Goal: Task Accomplishment & Management: Complete application form

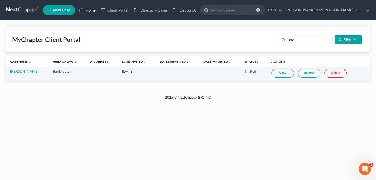
click at [92, 8] on link "Home" at bounding box center [87, 10] width 22 height 9
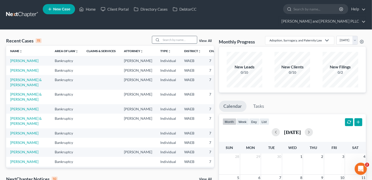
click at [173, 36] on input "search" at bounding box center [179, 39] width 36 height 7
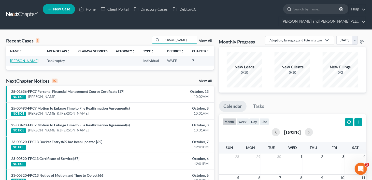
type input "[PERSON_NAME]"
click at [17, 58] on link "[PERSON_NAME]" at bounding box center [24, 60] width 28 height 4
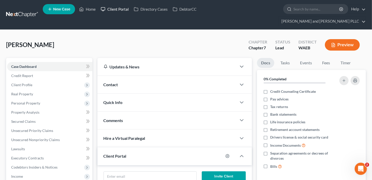
click at [111, 10] on link "Client Portal" at bounding box center [114, 9] width 33 height 9
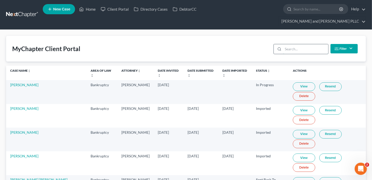
click at [314, 44] on input "search" at bounding box center [305, 49] width 45 height 10
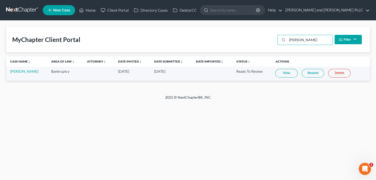
type input "[PERSON_NAME]"
click at [285, 72] on link "View" at bounding box center [286, 73] width 22 height 9
click at [88, 9] on link "Home" at bounding box center [87, 10] width 22 height 9
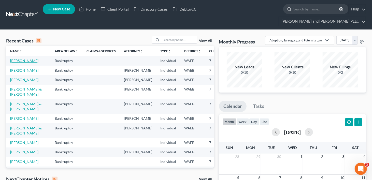
click at [17, 58] on link "[PERSON_NAME]" at bounding box center [24, 60] width 28 height 4
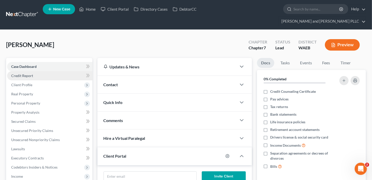
click at [35, 71] on link "Credit Report" at bounding box center [49, 75] width 85 height 9
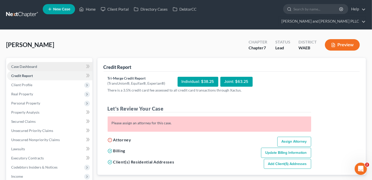
click at [32, 64] on span "Case Dashboard" at bounding box center [24, 66] width 26 height 4
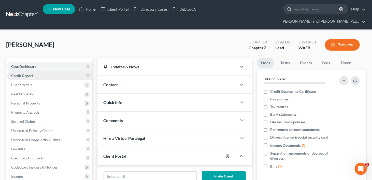
click at [30, 73] on span "Credit Report" at bounding box center [22, 75] width 22 height 4
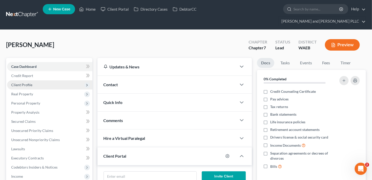
click at [26, 83] on span "Client Profile" at bounding box center [21, 85] width 21 height 4
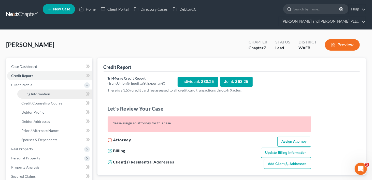
click at [28, 92] on span "Filing Information" at bounding box center [35, 94] width 29 height 4
select select "1"
select select "0"
select select "86"
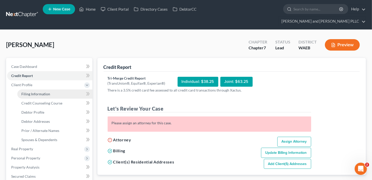
select select "50"
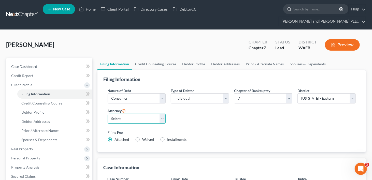
click at [163, 114] on select "Select [PERSON_NAME] - WAEB [PERSON_NAME] - WAEB" at bounding box center [136, 119] width 58 height 10
select select "1"
click at [107, 114] on select "Select [PERSON_NAME] - WAEB [PERSON_NAME] - WAEB" at bounding box center [136, 119] width 58 height 10
click at [153, 58] on link "Credit Counseling Course" at bounding box center [155, 64] width 47 height 12
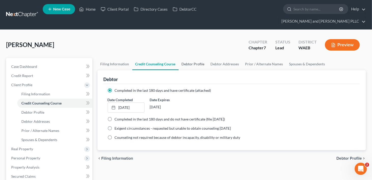
click at [194, 58] on link "Debtor Profile" at bounding box center [192, 64] width 29 height 12
select select "0"
select select "2"
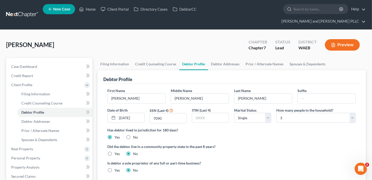
click at [115, 151] on label "Yes" at bounding box center [117, 153] width 5 height 5
click at [117, 151] on input "Yes" at bounding box center [118, 152] width 3 height 3
radio input "true"
radio input "false"
click at [227, 58] on link "Debtor Addresses" at bounding box center [225, 64] width 35 height 12
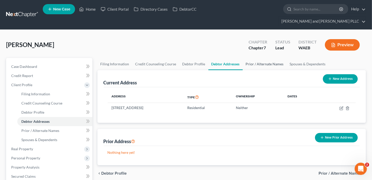
click at [252, 58] on link "Prior / Alternate Names" at bounding box center [264, 64] width 44 height 12
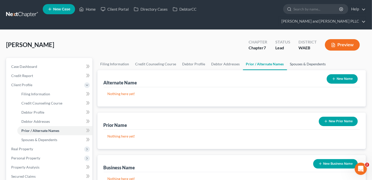
click at [299, 58] on link "Spouses & Dependents" at bounding box center [308, 64] width 42 height 12
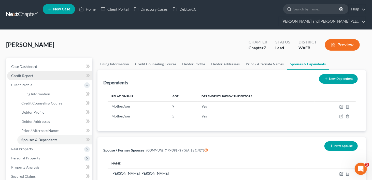
click at [30, 73] on span "Credit Report" at bounding box center [22, 75] width 22 height 4
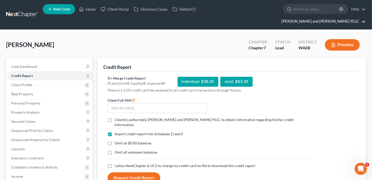
click at [345, 17] on link "[PERSON_NAME] and [PERSON_NAME] PLLC" at bounding box center [322, 21] width 87 height 9
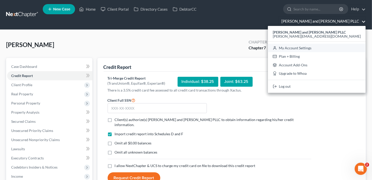
click at [331, 44] on link "My Account Settings" at bounding box center [317, 48] width 98 height 9
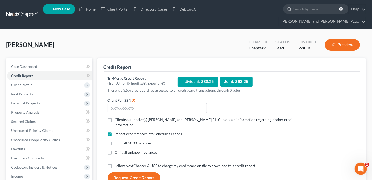
select select "86"
select select "29"
select select "50"
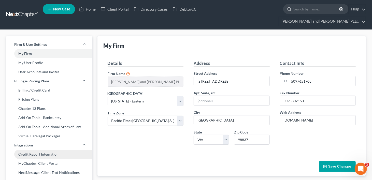
click at [49, 150] on link "Credit Report Integration" at bounding box center [49, 154] width 86 height 9
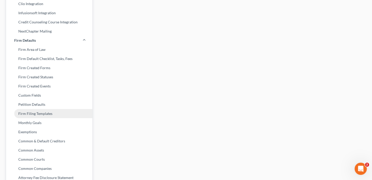
scroll to position [203, 0]
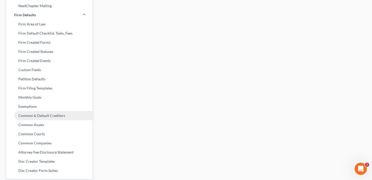
click at [76, 111] on link "Common & Default Creditors" at bounding box center [49, 115] width 86 height 9
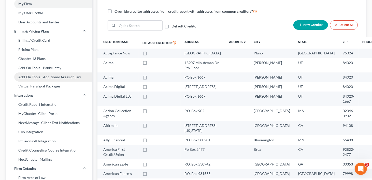
scroll to position [51, 0]
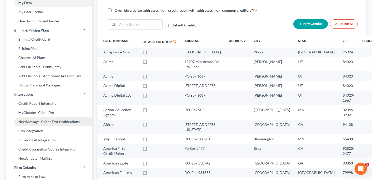
click at [61, 117] on link "NextMessage: Client Text Notifications" at bounding box center [49, 121] width 86 height 9
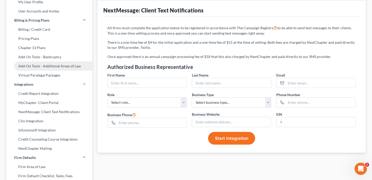
scroll to position [76, 0]
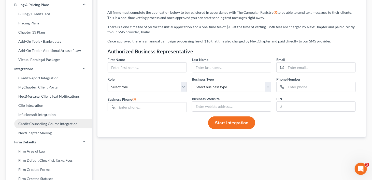
click at [38, 119] on link "Credit Counseling Course Integration" at bounding box center [49, 123] width 86 height 9
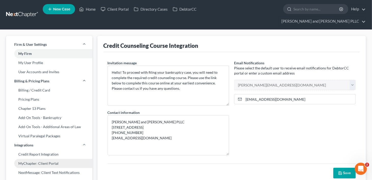
click at [34, 159] on link "MyChapter: Client Portal" at bounding box center [49, 163] width 86 height 9
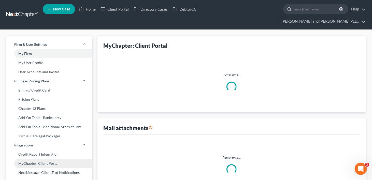
select select "1"
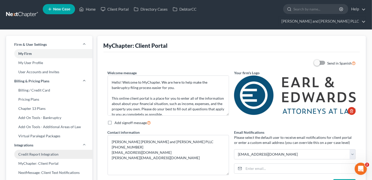
click at [34, 150] on link "Credit Report Integration" at bounding box center [49, 154] width 86 height 9
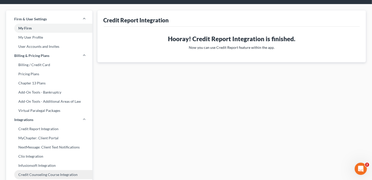
scroll to position [76, 0]
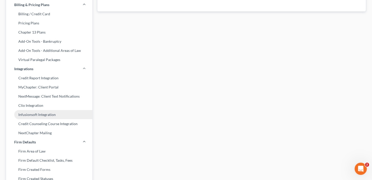
click at [43, 110] on link "Infusionsoft Integration" at bounding box center [49, 114] width 86 height 9
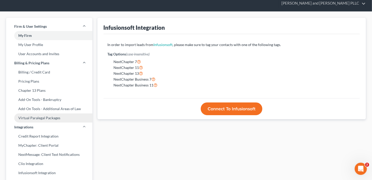
scroll to position [76, 0]
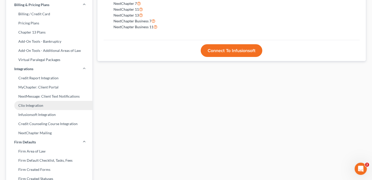
click at [34, 101] on link "Clio Integration" at bounding box center [49, 105] width 86 height 9
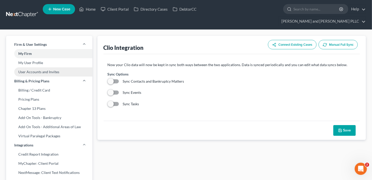
click at [53, 67] on link "User Accounts and Invites" at bounding box center [49, 71] width 86 height 9
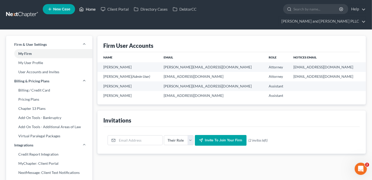
click at [87, 10] on link "Home" at bounding box center [87, 9] width 22 height 9
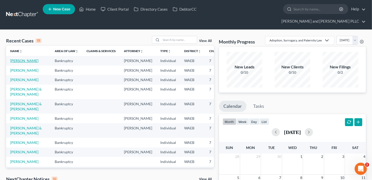
click at [17, 58] on link "[PERSON_NAME]" at bounding box center [24, 60] width 28 height 4
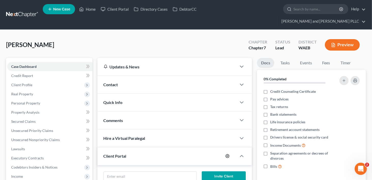
click at [228, 154] on icon "button" at bounding box center [227, 156] width 4 height 4
select select "1"
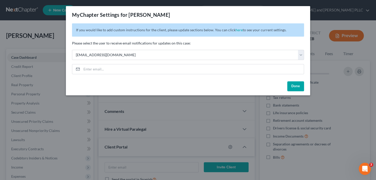
click at [295, 87] on button "Done" at bounding box center [295, 86] width 17 height 10
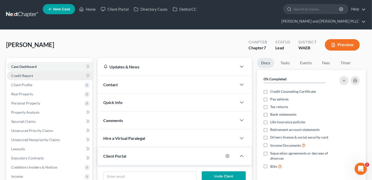
click at [29, 73] on span "Credit Report" at bounding box center [22, 75] width 22 height 4
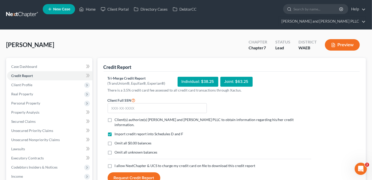
click at [115, 117] on label "Client(s) authorize(s) [PERSON_NAME] and [PERSON_NAME] PLLC to obtain informati…" at bounding box center [213, 122] width 196 height 10
click at [117, 117] on input "Client(s) authorize(s) [PERSON_NAME] and [PERSON_NAME] PLLC to obtain informati…" at bounding box center [118, 118] width 3 height 3
checkbox input "true"
click at [115, 163] on label "I allow NextChapter & UCS to charge my credit card on file to download this cre…" at bounding box center [185, 165] width 141 height 5
click at [117, 163] on input "I allow NextChapter & UCS to charge my credit card on file to download this cre…" at bounding box center [118, 164] width 3 height 3
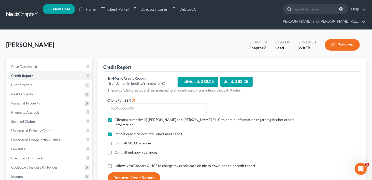
checkbox input "true"
drag, startPoint x: 134, startPoint y: 94, endPoint x: 137, endPoint y: 94, distance: 2.8
click at [135, 103] on input "text" at bounding box center [156, 108] width 99 height 10
type input "133-80-7090"
click at [130, 172] on button "Request Credit Report" at bounding box center [133, 177] width 53 height 11
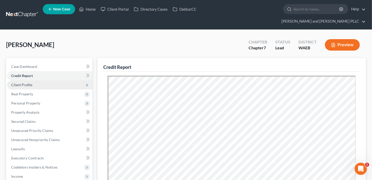
click at [27, 83] on span "Client Profile" at bounding box center [21, 85] width 21 height 4
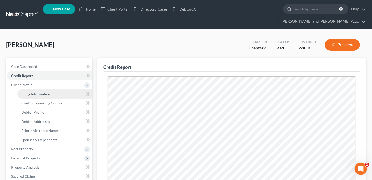
click at [38, 89] on link "Filing Information" at bounding box center [54, 93] width 75 height 9
select select "1"
select select "0"
select select "86"
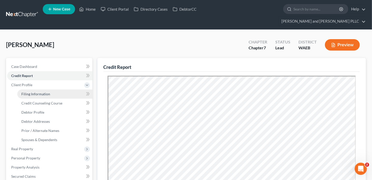
select select "1"
select select "50"
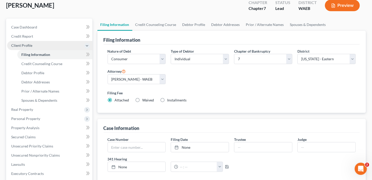
scroll to position [51, 0]
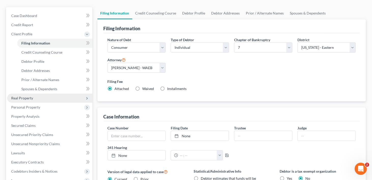
click at [27, 96] on span "Real Property" at bounding box center [22, 98] width 22 height 4
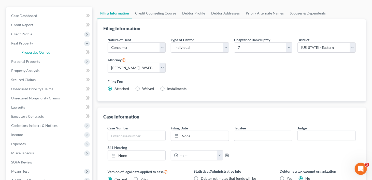
click at [40, 50] on span "Properties Owned" at bounding box center [35, 52] width 29 height 4
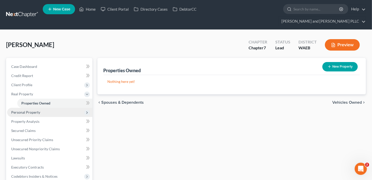
click at [21, 110] on span "Personal Property" at bounding box center [25, 112] width 29 height 4
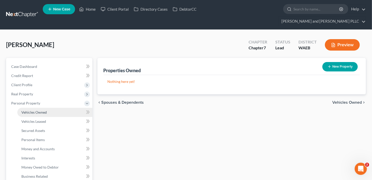
click at [25, 110] on span "Vehicles Owned" at bounding box center [33, 112] width 25 height 4
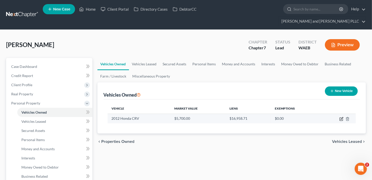
click at [342, 117] on icon "button" at bounding box center [341, 119] width 4 height 4
select select "0"
select select "14"
select select "1"
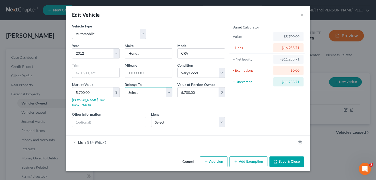
click at [167, 95] on select "Select Debtor 1 Only Debtor 2 Only Debtor 1 And Debtor 2 Only At Least One Of T…" at bounding box center [149, 92] width 48 height 10
select select "0"
click at [125, 87] on select "Select Debtor 1 Only Debtor 2 Only Debtor 1 And Debtor 2 Only At Least One Of T…" at bounding box center [149, 92] width 48 height 10
type input "9"
type input "9.00"
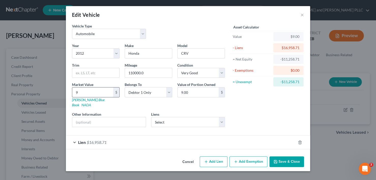
type input "93"
type input "93.00"
type input "9,398"
type input "9,398.00"
type input "9,39"
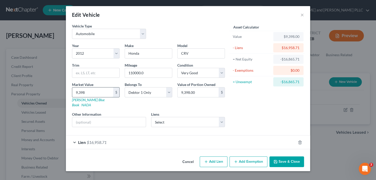
type input "939.00"
type input "93"
type input "93.00"
type input "938"
type input "938.00"
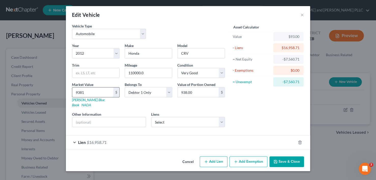
type input "9,381"
type input "9,381.00"
click at [102, 95] on input "9,381.00" at bounding box center [92, 92] width 41 height 10
type input "9,38"
type input "938.00"
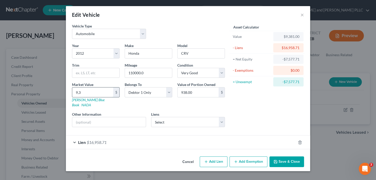
type input "9,"
type input "9.00"
type input "9"
type input "8"
type input "8.00"
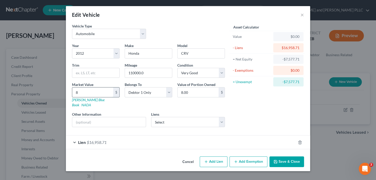
type input "88"
type input "88.00"
type input "884"
type input "884.00"
type input "8849"
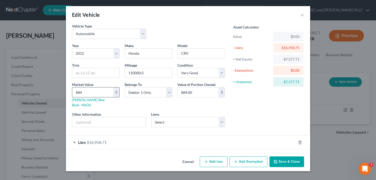
type input "8,849.00"
click at [184, 74] on select "Select Excellent Very Good Good Fair Poor" at bounding box center [201, 73] width 48 height 10
select select "2"
click at [177, 68] on select "Select Excellent Very Good Good Fair Poor" at bounding box center [201, 73] width 48 height 10
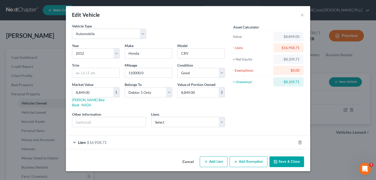
drag, startPoint x: 280, startPoint y: 155, endPoint x: 279, endPoint y: 149, distance: 5.1
click at [280, 156] on button "Save & Close" at bounding box center [286, 161] width 35 height 11
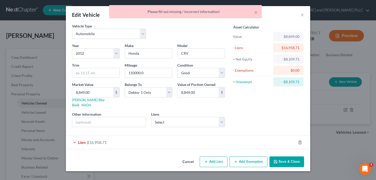
drag, startPoint x: 78, startPoint y: 133, endPoint x: 85, endPoint y: 134, distance: 6.9
click at [78, 135] on div "Lien $16,958.71" at bounding box center [181, 141] width 230 height 13
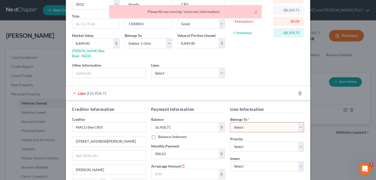
scroll to position [51, 0]
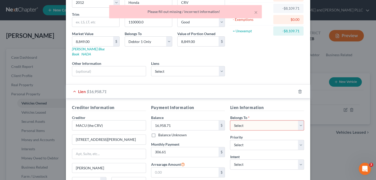
click at [254, 120] on select "Select Debtor 1 Only Debtor 2 Only Debtor 1 And Debtor 2 Only At Least One Of T…" at bounding box center [267, 125] width 74 height 10
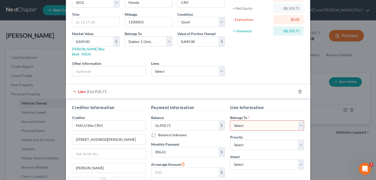
select select "0"
click at [230, 120] on select "Select Debtor 1 Only Debtor 2 Only Debtor 1 And Debtor 2 Only At Least One Of T…" at bounding box center [267, 125] width 74 height 10
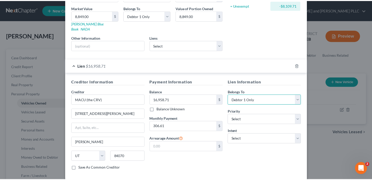
scroll to position [97, 0]
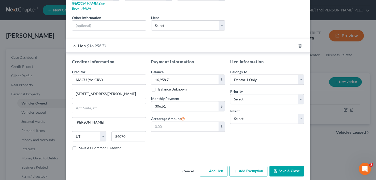
click at [290, 166] on button "Save & Close" at bounding box center [286, 171] width 35 height 11
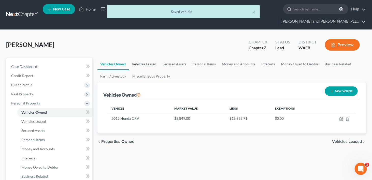
click at [145, 58] on link "Vehicles Leased" at bounding box center [144, 64] width 31 height 12
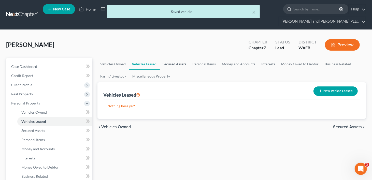
click at [167, 58] on link "Secured Assets" at bounding box center [175, 64] width 30 height 12
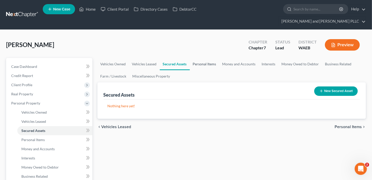
click at [215, 58] on link "Personal Items" at bounding box center [204, 64] width 29 height 12
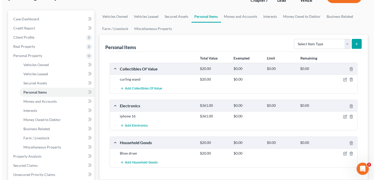
scroll to position [51, 0]
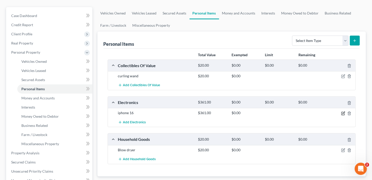
click at [343, 111] on icon "button" at bounding box center [343, 113] width 4 height 4
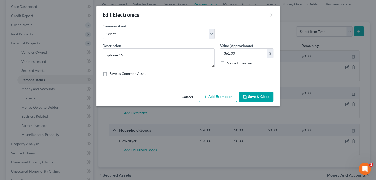
click at [213, 93] on button "Add Exemption" at bounding box center [218, 96] width 38 height 11
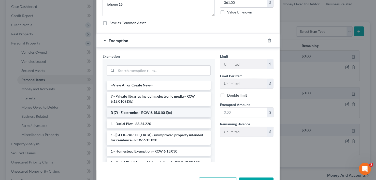
click at [171, 112] on li "B (7) - Electronics - RCW 6.15.010(1)(c)" at bounding box center [158, 112] width 104 height 9
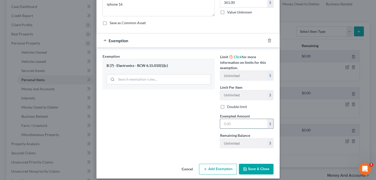
click at [240, 121] on input "text" at bounding box center [243, 124] width 47 height 10
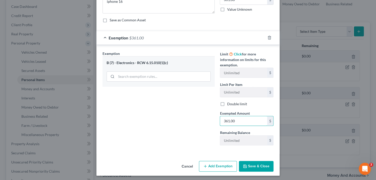
scroll to position [54, 0]
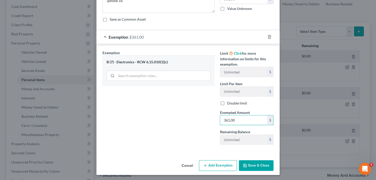
type input "361.00"
click at [256, 165] on button "Save & Close" at bounding box center [256, 165] width 35 height 11
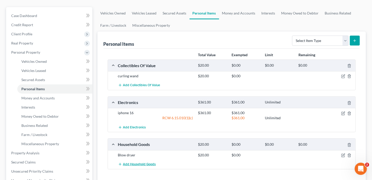
click at [139, 162] on span "Add Household Goods" at bounding box center [139, 164] width 33 height 4
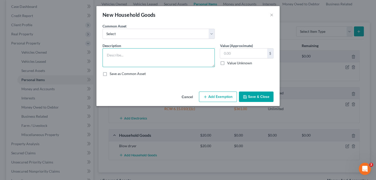
click at [128, 57] on textarea at bounding box center [158, 57] width 112 height 19
type textarea "Curling Wand"
click at [238, 54] on input "text" at bounding box center [243, 54] width 47 height 10
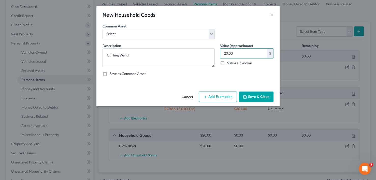
type input "20.00"
click at [214, 96] on button "Add Exemption" at bounding box center [218, 96] width 38 height 11
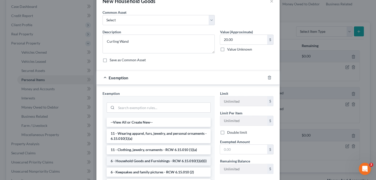
scroll to position [25, 0]
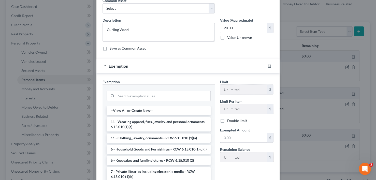
drag, startPoint x: 160, startPoint y: 148, endPoint x: 243, endPoint y: 151, distance: 82.7
click at [160, 149] on li "6 - Household Goods and Furnishings - RCW 6.15.010(1)(d)(i)" at bounding box center [158, 149] width 104 height 9
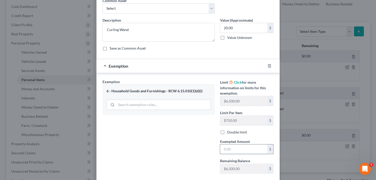
click at [244, 147] on input "text" at bounding box center [243, 149] width 47 height 10
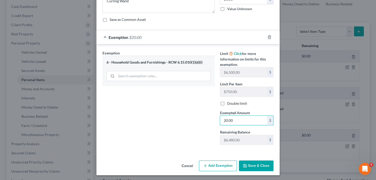
scroll to position [54, 0]
type input "20.00"
click at [258, 163] on button "Save & Close" at bounding box center [256, 165] width 35 height 11
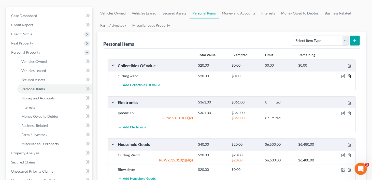
click at [350, 74] on icon "button" at bounding box center [349, 76] width 4 height 4
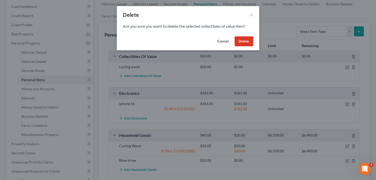
click at [246, 40] on button "Delete" at bounding box center [243, 41] width 19 height 10
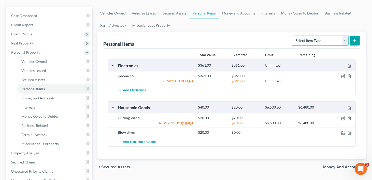
click at [345, 36] on select "Select Item Type Clothing Collectibles Of Value Electronics Firearms Household …" at bounding box center [320, 41] width 56 height 10
select select "clothing"
click at [292, 36] on select "Select Item Type Clothing Collectibles Of Value Electronics Firearms Household …" at bounding box center [320, 41] width 56 height 10
click at [357, 36] on button "submit" at bounding box center [354, 41] width 10 height 10
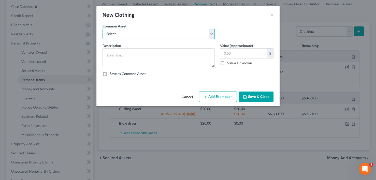
click at [142, 38] on select "Select Clothes, Shoes Clothes, Shoes Everyday clothing including shirts, pants,…" at bounding box center [158, 34] width 112 height 10
select select "2"
click at [102, 29] on select "Select Clothes, Shoes Clothes, Shoes Everyday clothing including shirts, pants,…" at bounding box center [158, 34] width 112 height 10
type textarea "Everyday clothing including shirts, pants, shorts, dresses and shoes"
type input "500.00"
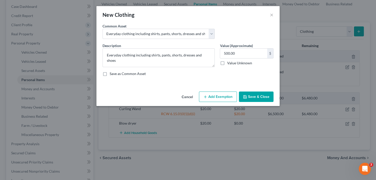
click at [208, 95] on button "Add Exemption" at bounding box center [218, 96] width 38 height 11
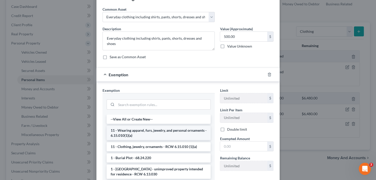
scroll to position [25, 0]
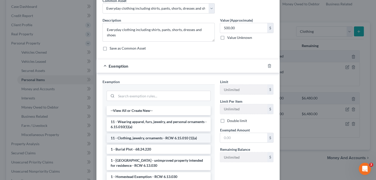
click at [155, 136] on li "11 - Clothing, jewelry, ornaments - RCW 6.15.010 (1)(a)" at bounding box center [158, 137] width 104 height 9
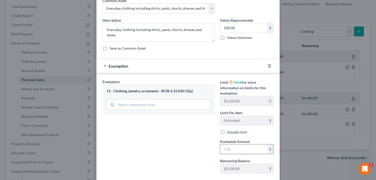
drag, startPoint x: 238, startPoint y: 145, endPoint x: 242, endPoint y: 146, distance: 4.3
click at [238, 145] on input "text" at bounding box center [243, 149] width 47 height 10
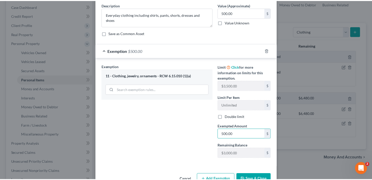
scroll to position [54, 0]
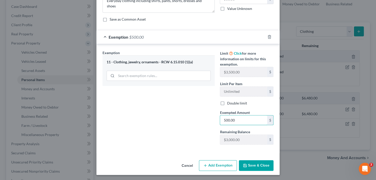
type input "500.00"
click at [261, 165] on button "Save & Close" at bounding box center [256, 165] width 35 height 11
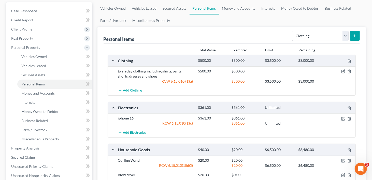
scroll to position [51, 0]
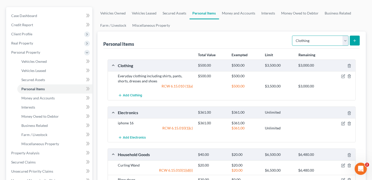
click at [345, 36] on select "Select Item Type Clothing Collectibles Of Value Electronics Firearms Household …" at bounding box center [320, 41] width 56 height 10
click at [258, 32] on div "Personal Items Select Item Type Clothing Collectibles Of Value Electronics Fire…" at bounding box center [231, 40] width 256 height 17
click at [244, 7] on link "Money and Accounts" at bounding box center [238, 13] width 39 height 12
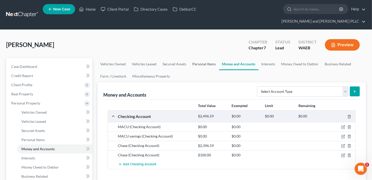
click at [200, 58] on link "Personal Items" at bounding box center [203, 64] width 29 height 12
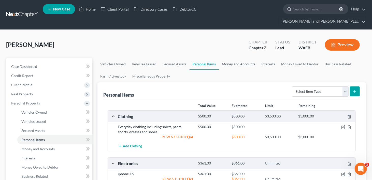
click at [237, 58] on link "Money and Accounts" at bounding box center [238, 64] width 39 height 12
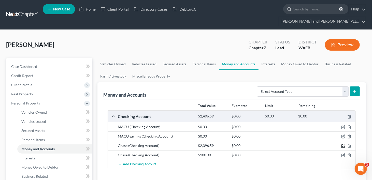
click at [342, 144] on icon "button" at bounding box center [343, 146] width 4 height 4
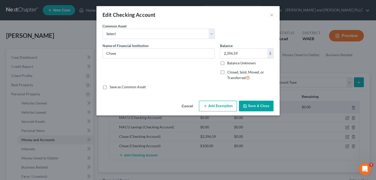
click at [204, 106] on icon "button" at bounding box center [205, 106] width 4 height 4
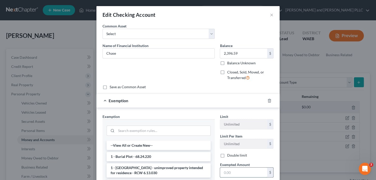
click at [238, 168] on input "text" at bounding box center [243, 172] width 47 height 10
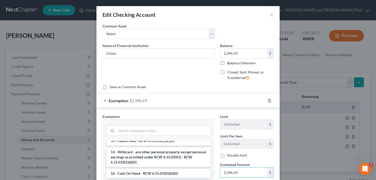
scroll to position [102, 0]
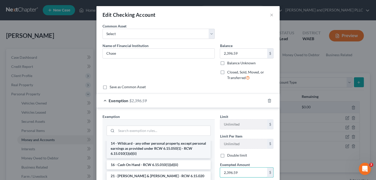
type input "2,396.59"
click at [158, 147] on li "14 - Wildcard - any other personal property, except personal earnings as provid…" at bounding box center [158, 148] width 104 height 19
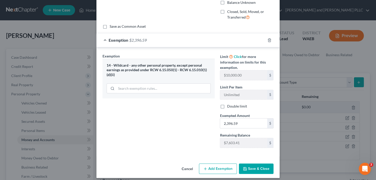
scroll to position [64, 0]
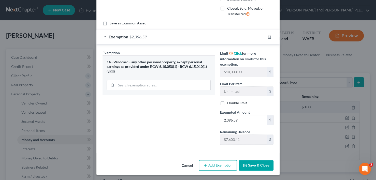
click at [260, 168] on button "Save & Close" at bounding box center [256, 165] width 35 height 11
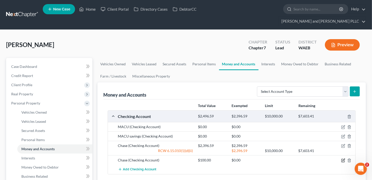
click at [343, 158] on icon "button" at bounding box center [343, 160] width 4 height 4
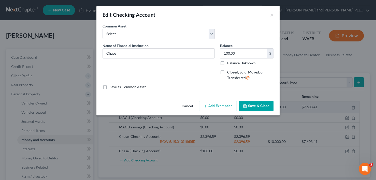
click at [212, 103] on button "Add Exemption" at bounding box center [218, 106] width 38 height 11
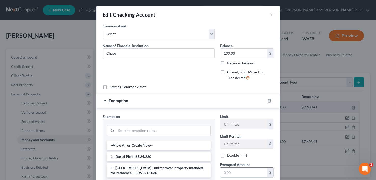
click at [241, 169] on input "text" at bounding box center [243, 172] width 47 height 10
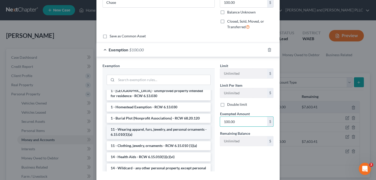
scroll to position [51, 0]
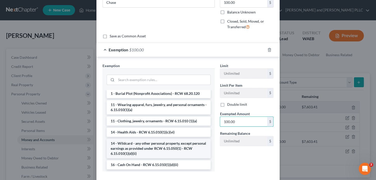
type input "100.00"
click at [146, 152] on li "14 - Wildcard - any other personal property, except personal earnings as provid…" at bounding box center [158, 148] width 104 height 19
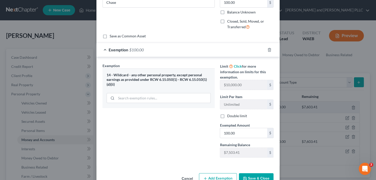
scroll to position [64, 0]
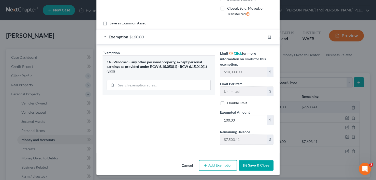
click at [253, 164] on button "Save & Close" at bounding box center [256, 165] width 35 height 11
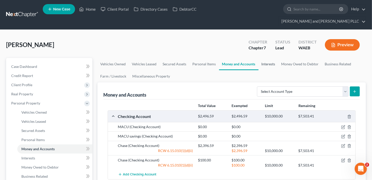
click at [269, 58] on link "Interests" at bounding box center [268, 64] width 20 height 12
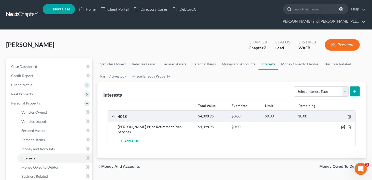
click at [343, 126] on icon "button" at bounding box center [343, 127] width 2 height 2
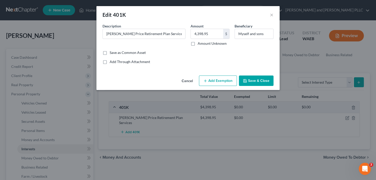
click at [212, 77] on button "Add Exemption" at bounding box center [218, 80] width 38 height 11
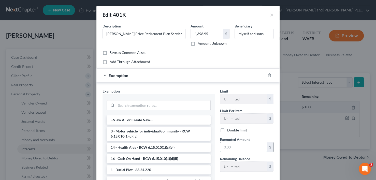
click at [235, 146] on input "text" at bounding box center [243, 147] width 47 height 10
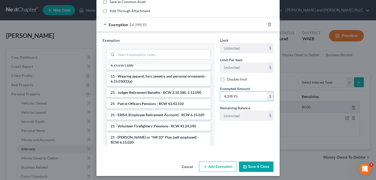
scroll to position [407, 0]
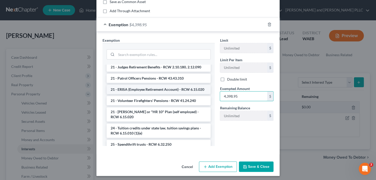
type input "4,398.95"
click at [147, 94] on li "21 - ERISA (Employee Retirement Account) - RCW 6.15.020" at bounding box center [158, 89] width 104 height 9
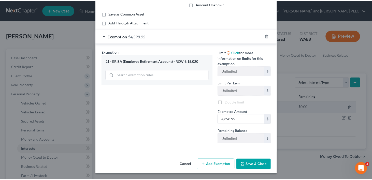
scroll to position [39, 0]
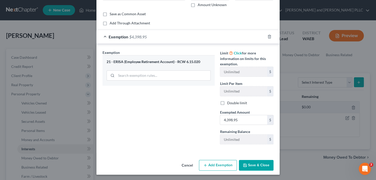
click at [259, 163] on button "Save & Close" at bounding box center [256, 165] width 35 height 11
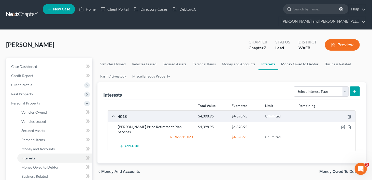
click at [285, 58] on link "Money Owed to Debtor" at bounding box center [299, 64] width 43 height 12
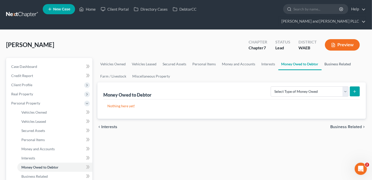
click at [338, 58] on link "Business Related" at bounding box center [337, 64] width 33 height 12
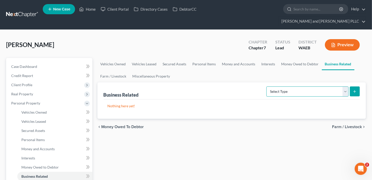
click at [345, 86] on select "Select Type Customer Lists Franchises Inventory Licenses Machinery Office Equip…" at bounding box center [307, 91] width 82 height 10
click at [106, 70] on link "Farm / Livestock" at bounding box center [113, 76] width 32 height 12
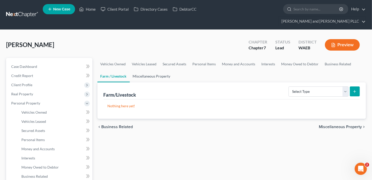
click at [141, 70] on link "Miscellaneous Property" at bounding box center [152, 76] width 44 height 12
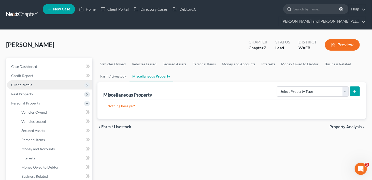
click at [21, 83] on span "Client Profile" at bounding box center [21, 85] width 21 height 4
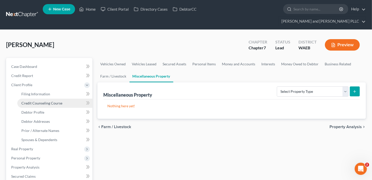
click at [31, 99] on link "Credit Counseling Course" at bounding box center [54, 103] width 75 height 9
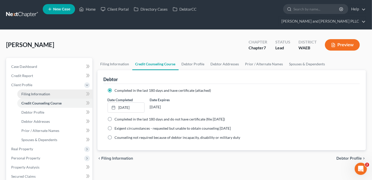
click at [32, 92] on span "Filing Information" at bounding box center [35, 94] width 29 height 4
select select "1"
select select "0"
select select "86"
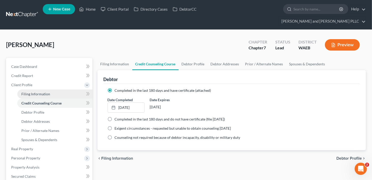
select select "1"
select select "50"
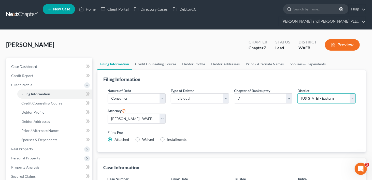
click at [353, 93] on select "Select [US_STATE] - [GEOGRAPHIC_DATA] [US_STATE] - [GEOGRAPHIC_DATA][US_STATE] …" at bounding box center [326, 98] width 58 height 10
select select "23"
click at [297, 93] on select "Select [US_STATE] - [GEOGRAPHIC_DATA] [US_STATE] - [GEOGRAPHIC_DATA][US_STATE] …" at bounding box center [326, 98] width 58 height 10
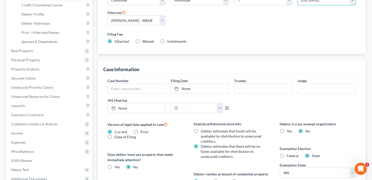
scroll to position [102, 0]
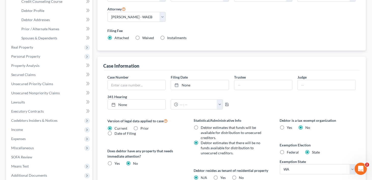
click at [220, 175] on label "Yes Yes" at bounding box center [222, 177] width 5 height 5
click at [222, 175] on input "Yes Yes" at bounding box center [223, 176] width 3 height 3
radio input "true"
radio input "false"
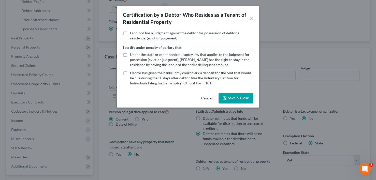
click at [232, 97] on button "Save & Close" at bounding box center [235, 98] width 35 height 11
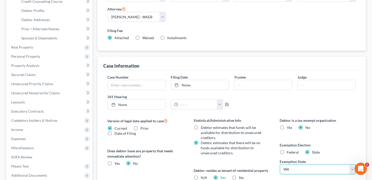
click at [303, 164] on select "State [US_STATE] AK AR AZ CA CO CT DE DC [GEOGRAPHIC_DATA] [GEOGRAPHIC_DATA] GU…" at bounding box center [318, 169] width 76 height 10
select select "13"
click at [280, 164] on select "State [US_STATE] AK AR AZ CA CO CT DE DC [GEOGRAPHIC_DATA] [GEOGRAPHIC_DATA] GU…" at bounding box center [318, 169] width 76 height 10
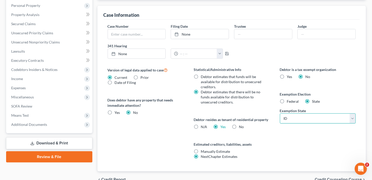
scroll to position [25, 0]
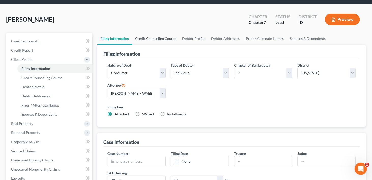
click at [171, 33] on link "Credit Counseling Course" at bounding box center [155, 39] width 47 height 12
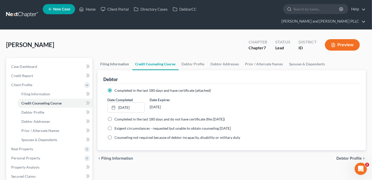
click at [102, 58] on link "Filing Information" at bounding box center [114, 64] width 35 height 12
select select "1"
select select "0"
select select "23"
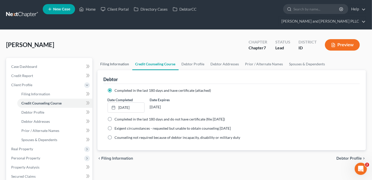
select select "1"
select select "13"
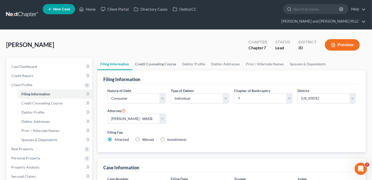
click at [148, 58] on link "Credit Counseling Course" at bounding box center [155, 64] width 47 height 12
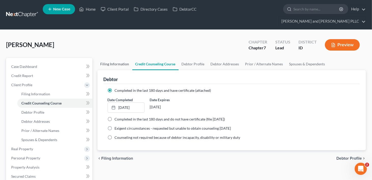
click at [121, 58] on link "Filing Information" at bounding box center [114, 64] width 35 height 12
select select "1"
select select "0"
select select "23"
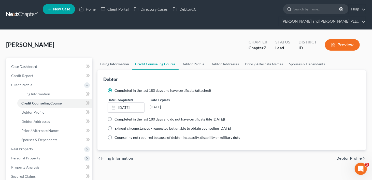
select select "1"
select select "13"
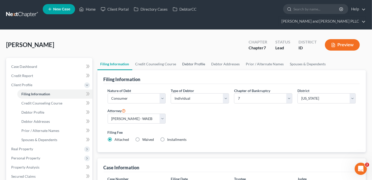
click at [189, 58] on link "Debtor Profile" at bounding box center [193, 64] width 29 height 12
select select "0"
select select "2"
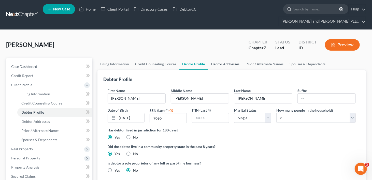
click at [225, 58] on link "Debtor Addresses" at bounding box center [225, 64] width 35 height 12
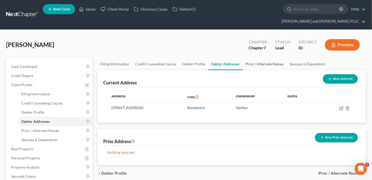
drag, startPoint x: 257, startPoint y: 56, endPoint x: 267, endPoint y: 56, distance: 9.4
click at [257, 58] on link "Prior / Alternate Names" at bounding box center [264, 64] width 44 height 12
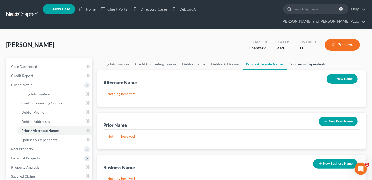
click at [317, 58] on link "Spouses & Dependents" at bounding box center [308, 64] width 42 height 12
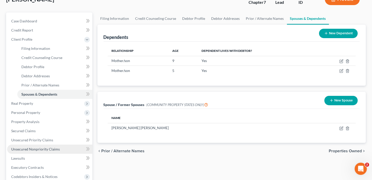
scroll to position [51, 0]
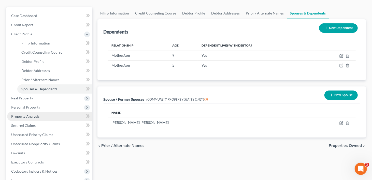
click at [23, 114] on span "Property Analysis" at bounding box center [25, 116] width 28 height 4
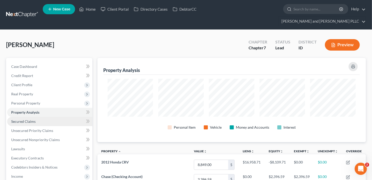
scroll to position [84, 268]
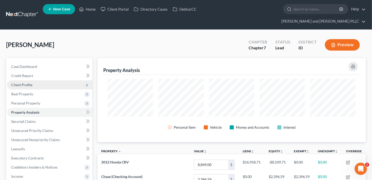
click at [28, 83] on span "Client Profile" at bounding box center [21, 85] width 21 height 4
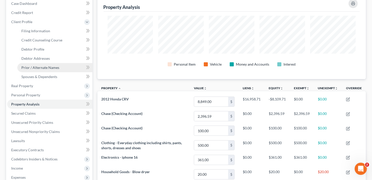
scroll to position [102, 0]
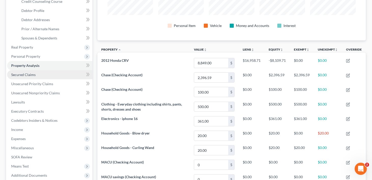
click at [24, 72] on span "Secured Claims" at bounding box center [23, 74] width 24 height 4
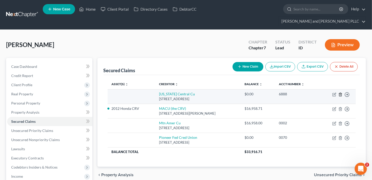
click at [340, 92] on icon "button" at bounding box center [340, 94] width 4 height 4
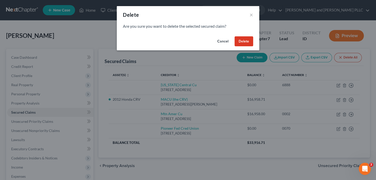
click at [238, 40] on button "Delete" at bounding box center [243, 41] width 19 height 10
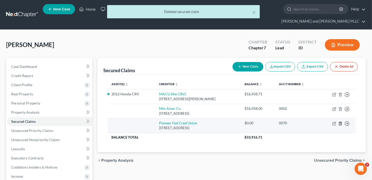
click at [340, 123] on line "button" at bounding box center [340, 123] width 0 height 1
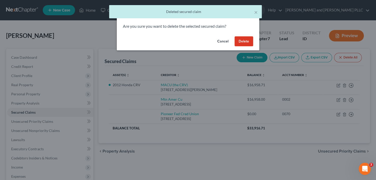
click at [238, 40] on button "Delete" at bounding box center [243, 41] width 19 height 10
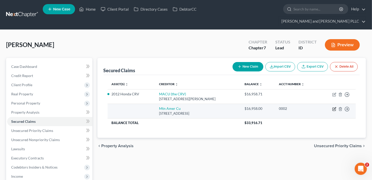
click at [334, 107] on icon "button" at bounding box center [334, 108] width 2 height 2
select select "46"
select select "0"
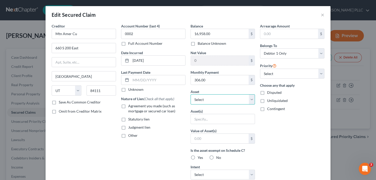
click at [252, 100] on select "Select Other Multiple Assets Clothing - Everyday clothing including shirts, pan…" at bounding box center [222, 99] width 64 height 10
select select "4"
click at [190, 94] on select "Select Other Multiple Assets Clothing - Everyday clothing including shirts, pan…" at bounding box center [222, 99] width 64 height 10
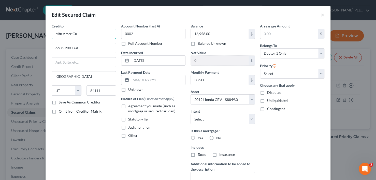
click at [97, 33] on input "Mtn Amer Cu" at bounding box center [84, 34] width 64 height 10
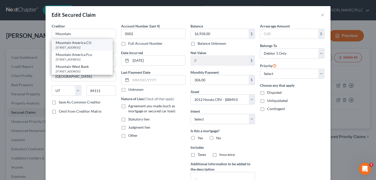
click at [74, 44] on div "Mountain America CU" at bounding box center [82, 42] width 53 height 5
type input "Mountain America CU"
type input "[STREET_ADDRESS]"
type input "[PERSON_NAME]"
type input "84070"
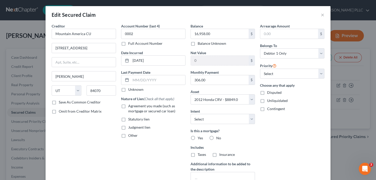
click at [128, 105] on label "Agreement you made (such as mortgage or secured car loan)" at bounding box center [156, 108] width 57 height 10
click at [130, 105] on input "Agreement you made (such as mortgage or secured car loan)" at bounding box center [131, 104] width 3 height 3
checkbox input "true"
click at [251, 118] on select "Select Surrender Redeem Reaffirm Avoid Other" at bounding box center [222, 119] width 64 height 10
select select "0"
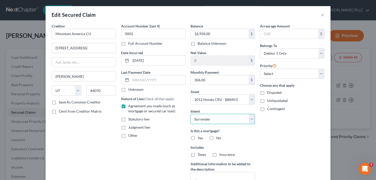
click at [190, 114] on select "Select Surrender Redeem Reaffirm Avoid Other" at bounding box center [222, 119] width 64 height 10
click at [216, 137] on label "No" at bounding box center [218, 137] width 5 height 5
click at [218, 137] on input "No" at bounding box center [219, 136] width 3 height 3
radio input "true"
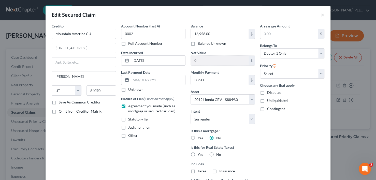
click at [216, 154] on label "No" at bounding box center [218, 154] width 5 height 5
click at [218, 154] on input "No" at bounding box center [219, 153] width 3 height 3
radio input "true"
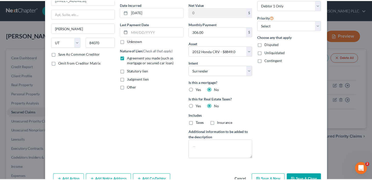
scroll to position [77, 0]
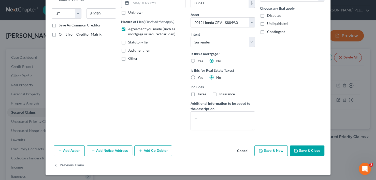
click at [308, 148] on button "Save & Close" at bounding box center [306, 150] width 35 height 11
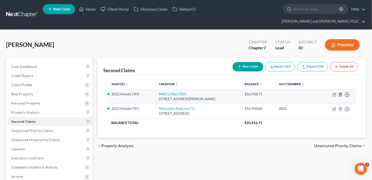
click at [340, 92] on icon "button" at bounding box center [340, 94] width 4 height 4
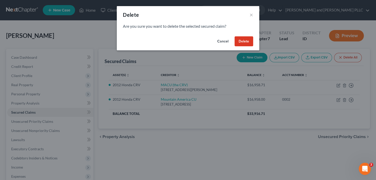
click at [245, 41] on button "Delete" at bounding box center [243, 41] width 19 height 10
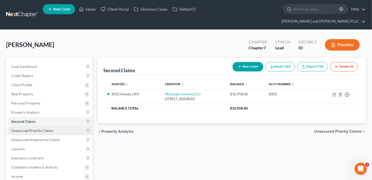
click at [50, 128] on span "Unsecured Priority Claims" at bounding box center [32, 130] width 42 height 4
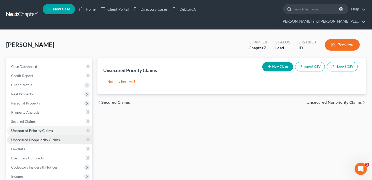
click at [44, 137] on span "Unsecured Nonpriority Claims" at bounding box center [35, 139] width 49 height 4
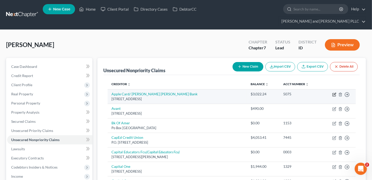
click at [334, 92] on icon "button" at bounding box center [334, 94] width 4 height 4
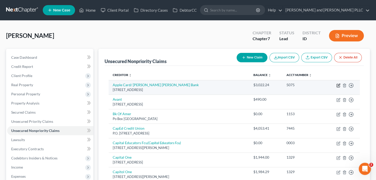
select select "39"
select select "2"
select select "0"
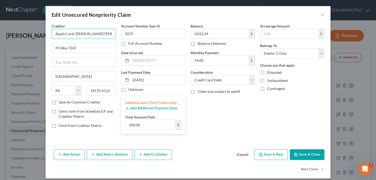
click at [107, 32] on input "Apple Card/ [PERSON_NAME] [PERSON_NAME] Bank" at bounding box center [84, 34] width 64 height 10
type input "A"
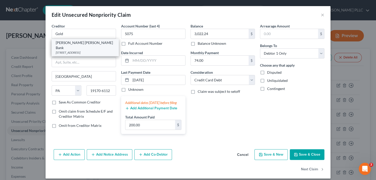
click at [77, 42] on div "[PERSON_NAME] [PERSON_NAME] Bank" at bounding box center [85, 45] width 59 height 10
type input "[PERSON_NAME] [PERSON_NAME] Bank"
type input "Po Box 45400"
type input "[GEOGRAPHIC_DATA]"
select select "46"
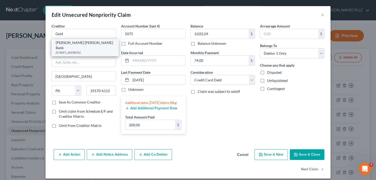
type input "84145"
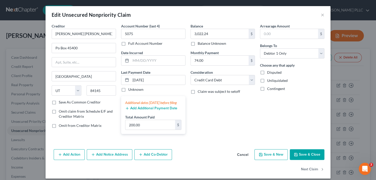
click at [304, 156] on button "Save & Close" at bounding box center [306, 154] width 35 height 11
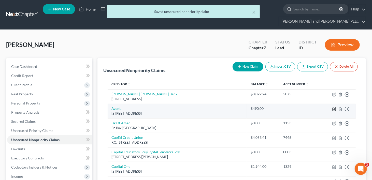
click at [333, 107] on icon "button" at bounding box center [334, 108] width 2 height 2
select select "14"
select select "2"
select select "0"
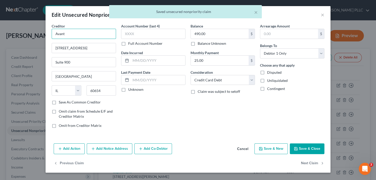
click at [86, 35] on input "Avant" at bounding box center [84, 34] width 64 height 10
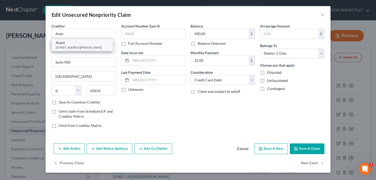
click at [80, 47] on div "[STREET_ADDRESS][PERSON_NAME]" at bounding box center [82, 47] width 53 height 4
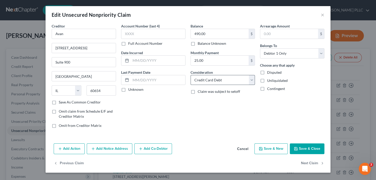
type input "Avant"
type input "[STREET_ADDRESS][PERSON_NAME]"
type input "Suite 1600"
type input "60601"
click at [301, 148] on button "Save & Close" at bounding box center [306, 148] width 35 height 11
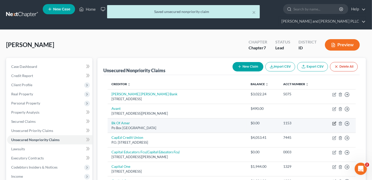
click at [334, 121] on icon "button" at bounding box center [334, 123] width 4 height 4
select select "45"
select select "2"
select select "0"
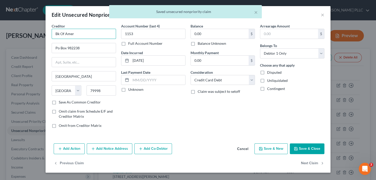
click at [82, 34] on input "Bk Of Amer" at bounding box center [84, 34] width 64 height 10
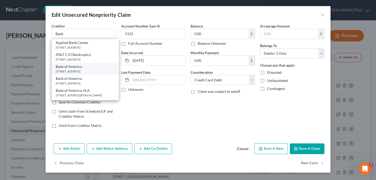
click at [71, 69] on div "Bank of America" at bounding box center [85, 66] width 59 height 5
type input "Bank of America"
type input "PO Box 982234"
type input "79998-2234"
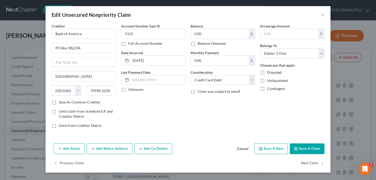
click at [304, 146] on button "Save & Close" at bounding box center [306, 148] width 35 height 11
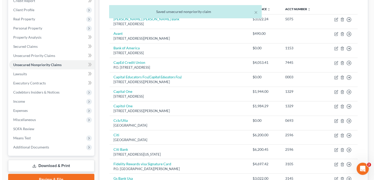
scroll to position [76, 0]
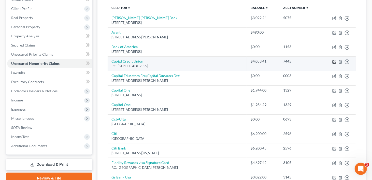
click at [334, 60] on icon "button" at bounding box center [334, 62] width 4 height 4
select select "13"
select select "2"
select select "4"
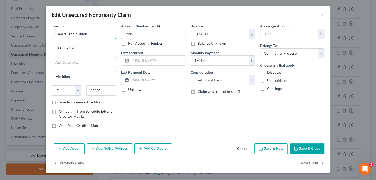
click at [97, 32] on input "CapEd Credit Union" at bounding box center [84, 34] width 64 height 10
drag, startPoint x: 83, startPoint y: 33, endPoint x: 85, endPoint y: 33, distance: 2.8
click at [84, 33] on input "Capital Education" at bounding box center [84, 34] width 64 height 10
type input "Capital Educators Federal Credit Union"
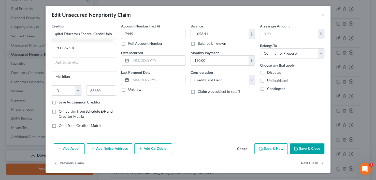
scroll to position [0, 0]
drag, startPoint x: 53, startPoint y: 100, endPoint x: 157, endPoint y: 107, distance: 103.9
click at [59, 100] on label "Save As Common Creditor" at bounding box center [80, 102] width 42 height 5
click at [61, 100] on input "Save As Common Creditor" at bounding box center [62, 101] width 3 height 3
checkbox input "true"
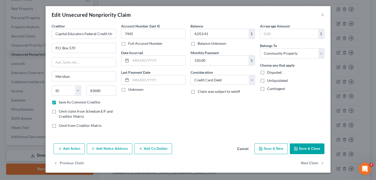
click at [306, 147] on button "Save & Close" at bounding box center [306, 148] width 35 height 11
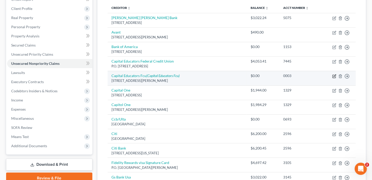
click at [334, 74] on icon "button" at bounding box center [334, 76] width 4 height 4
select select "13"
select select "0"
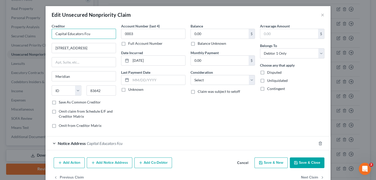
click at [98, 34] on input "Capital Educators Fcu" at bounding box center [84, 34] width 64 height 10
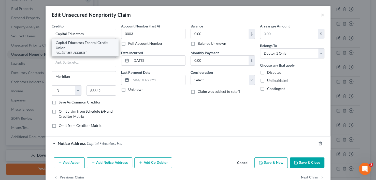
click at [88, 47] on div "Capital Educators Federal Credit Union" at bounding box center [85, 45] width 59 height 10
type input "Capital Educators Federal Credit Union"
type input "P.O. Box 570"
type input "Meridian"
type input "83680"
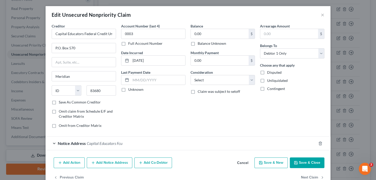
click at [301, 161] on button "Save & Close" at bounding box center [306, 162] width 35 height 11
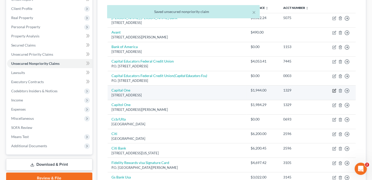
click at [333, 89] on icon "button" at bounding box center [334, 91] width 4 height 4
select select "46"
select select "0"
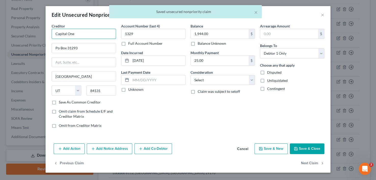
click at [81, 34] on input "Capital One" at bounding box center [84, 34] width 64 height 10
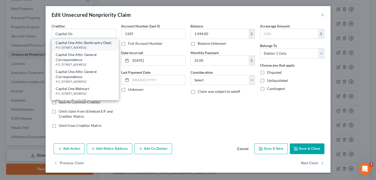
click at [79, 45] on div "Capital One Attn: Bankruptcy Dept." at bounding box center [85, 42] width 59 height 5
type input "Capital One Attn: Bankruptcy Dept."
type input "P.O. Box 30285"
type input "84130-0285"
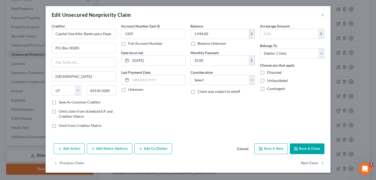
click at [312, 144] on button "Save & Close" at bounding box center [306, 148] width 35 height 11
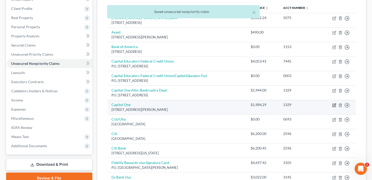
click at [333, 103] on icon "button" at bounding box center [334, 105] width 4 height 4
select select "48"
select select "2"
select select "0"
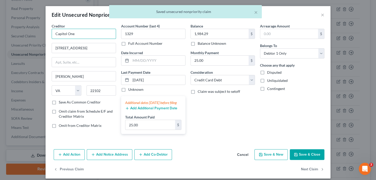
click at [76, 33] on input "Capitol One" at bounding box center [84, 34] width 64 height 10
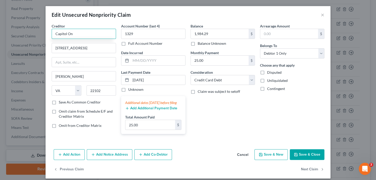
click at [81, 34] on input "Capitol On" at bounding box center [84, 34] width 64 height 10
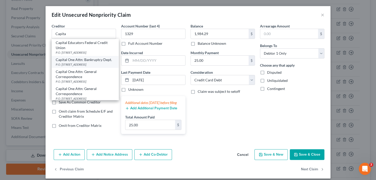
click at [80, 62] on div "Capital One Attn: Bankruptcy Dept." at bounding box center [85, 59] width 59 height 5
type input "Capital One Attn: Bankruptcy Dept."
type input "P.O. Box 30285"
type input "[GEOGRAPHIC_DATA]"
select select "46"
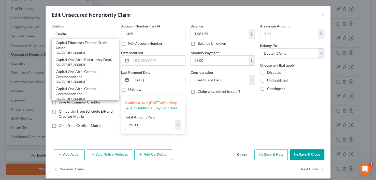
type input "84130-0285"
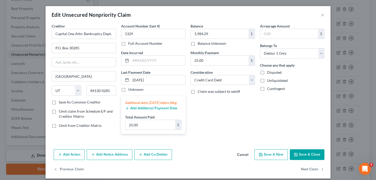
click at [313, 158] on button "Save & Close" at bounding box center [306, 154] width 35 height 11
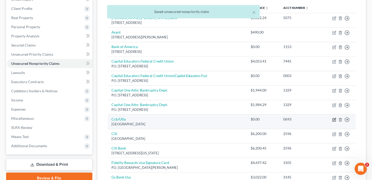
click at [333, 118] on icon "button" at bounding box center [334, 119] width 2 height 2
select select "36"
select select "2"
select select "0"
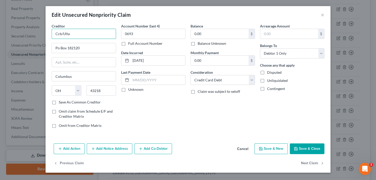
click at [89, 30] on input "Ccb/Ulta" at bounding box center [84, 34] width 64 height 10
type input "C"
type input "U"
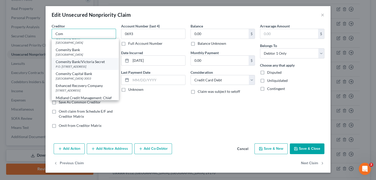
scroll to position [25, 0]
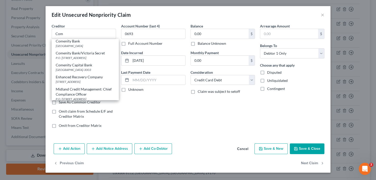
click at [83, 68] on div "Comenity Capital Bank" at bounding box center [85, 65] width 59 height 5
type input "Comenity Capital Bank"
type input "PO Box 183043"
type input "43218-3003"
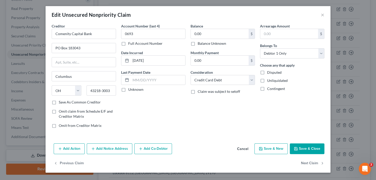
scroll to position [0, 0]
click at [310, 147] on button "Save & Close" at bounding box center [306, 148] width 35 height 11
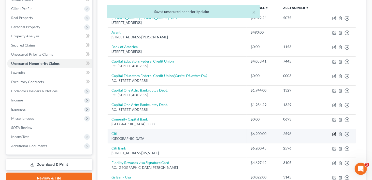
click at [334, 132] on icon "button" at bounding box center [334, 134] width 4 height 4
select select "43"
select select "0"
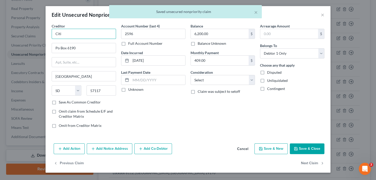
click at [65, 34] on input "Citi" at bounding box center [84, 34] width 64 height 10
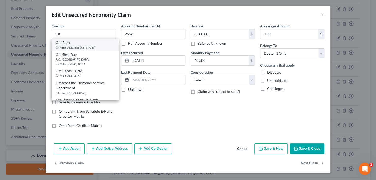
click at [75, 44] on div "Citi Bank" at bounding box center [85, 42] width 59 height 5
type input "Citi Bank"
type input "[STREET_ADDRESS]"
type input "[US_STATE]"
select select "35"
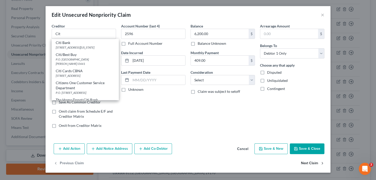
type input "10013"
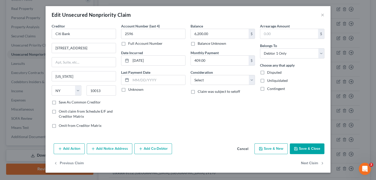
click at [308, 147] on button "Save & Close" at bounding box center [306, 148] width 35 height 11
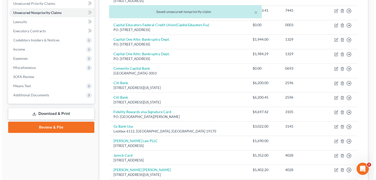
scroll to position [152, 0]
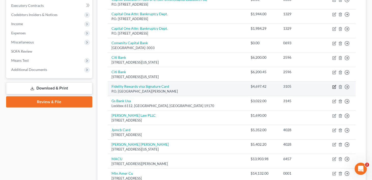
click at [334, 85] on icon "button" at bounding box center [334, 86] width 2 height 2
select select "26"
select select "2"
select select "4"
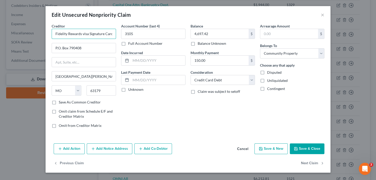
scroll to position [0, 1]
drag, startPoint x: 56, startPoint y: 33, endPoint x: 98, endPoint y: 29, distance: 42.6
click at [118, 34] on div "Creditor * Fidelity Rewards visa Signature Card P.O. Box 790408 [GEOGRAPHIC_DAT…" at bounding box center [83, 77] width 69 height 109
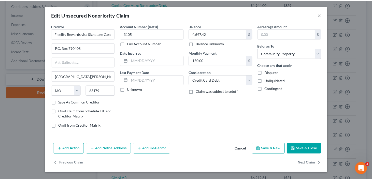
scroll to position [0, 0]
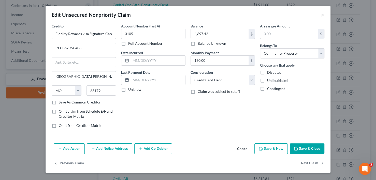
click at [177, 108] on div "Account Number (last 4) 3105 Full Account Number Date Incurred Last Payment Dat…" at bounding box center [152, 77] width 69 height 109
drag, startPoint x: 56, startPoint y: 102, endPoint x: 291, endPoint y: 146, distance: 239.0
click at [59, 102] on label "Save As Common Creditor" at bounding box center [80, 102] width 42 height 5
click at [61, 102] on input "Save As Common Creditor" at bounding box center [62, 101] width 3 height 3
checkbox input "true"
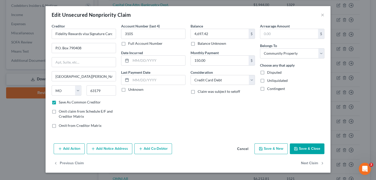
click at [316, 150] on button "Save & Close" at bounding box center [306, 148] width 35 height 11
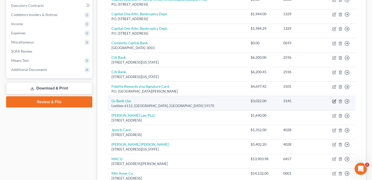
click at [332, 99] on icon "button" at bounding box center [334, 101] width 4 height 4
select select "39"
select select "2"
select select "0"
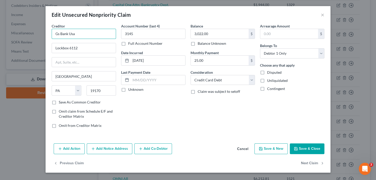
drag, startPoint x: 56, startPoint y: 35, endPoint x: 72, endPoint y: 35, distance: 16.5
click at [74, 35] on input "Gs Bank Usa" at bounding box center [84, 34] width 64 height 10
click at [83, 35] on input "Gs Bank Usa" at bounding box center [84, 34] width 64 height 10
type input "G"
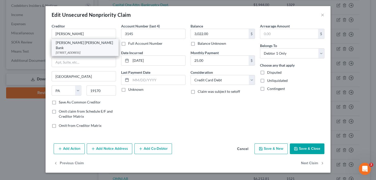
click at [80, 50] on div "[STREET_ADDRESS]" at bounding box center [85, 52] width 59 height 4
type input "[PERSON_NAME] [PERSON_NAME] Bank"
type input "Po Box 45400"
type input "[GEOGRAPHIC_DATA]"
select select "46"
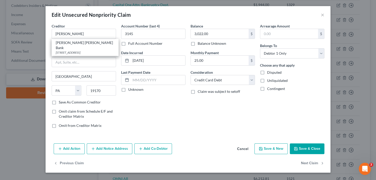
type input "84145"
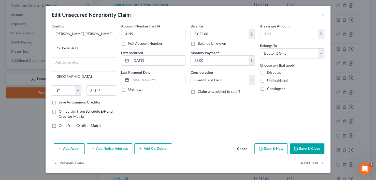
click at [316, 146] on button "Save & Close" at bounding box center [306, 148] width 35 height 11
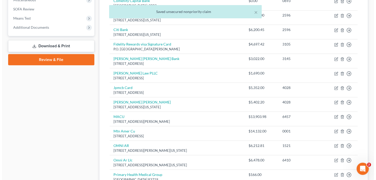
scroll to position [203, 0]
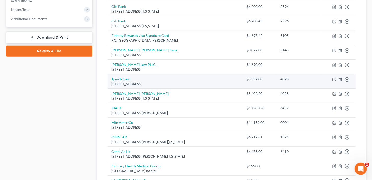
click at [335, 78] on icon "button" at bounding box center [334, 80] width 4 height 4
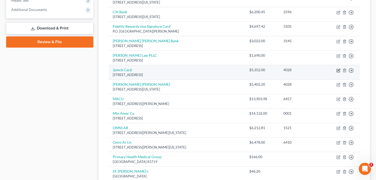
select select "7"
select select "2"
select select "0"
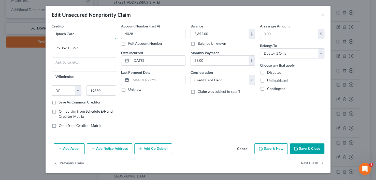
click at [80, 36] on input "Jpmcb Card" at bounding box center [84, 34] width 64 height 10
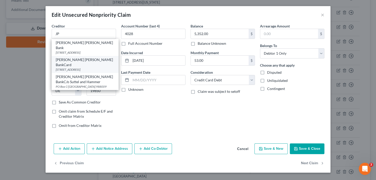
click at [83, 67] on div "[STREET_ADDRESS]" at bounding box center [85, 69] width 59 height 4
type input "[PERSON_NAME] [PERSON_NAME] BankCard"
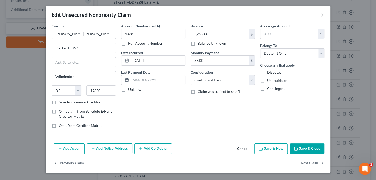
click at [309, 147] on button "Save & Close" at bounding box center [306, 148] width 35 height 11
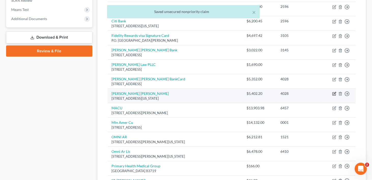
click at [334, 92] on icon "button" at bounding box center [334, 93] width 2 height 2
select select "35"
select select "2"
select select "0"
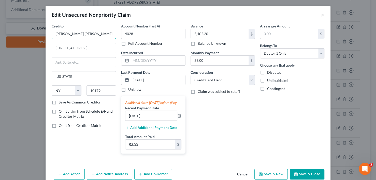
click at [80, 33] on input "[PERSON_NAME] [PERSON_NAME]" at bounding box center [84, 34] width 64 height 10
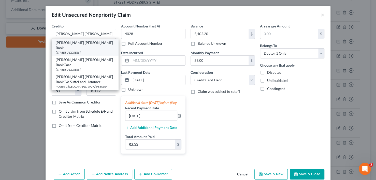
click at [79, 44] on div "[PERSON_NAME] [PERSON_NAME] Bank" at bounding box center [85, 45] width 59 height 10
type input "[PERSON_NAME] [PERSON_NAME] Bank"
type input "Po Box 15369"
type input "Wilmington"
select select "7"
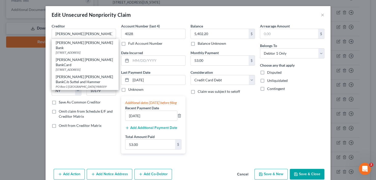
type input "19850"
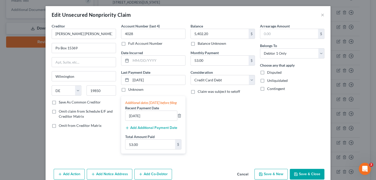
click at [304, 177] on button "Save & Close" at bounding box center [306, 174] width 35 height 11
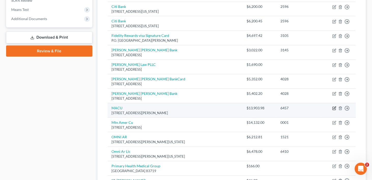
click at [333, 106] on icon "button" at bounding box center [334, 108] width 4 height 4
select select "46"
select select "2"
select select "0"
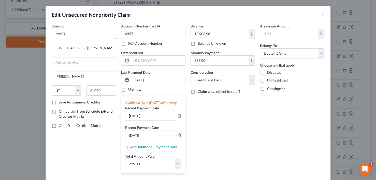
click at [86, 31] on input "MACU" at bounding box center [84, 34] width 64 height 10
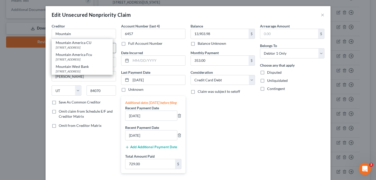
click at [81, 47] on div "[STREET_ADDRESS]" at bounding box center [82, 47] width 53 height 4
type input "Mountain America CU"
type input "[STREET_ADDRESS]"
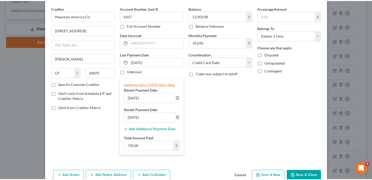
scroll to position [48, 0]
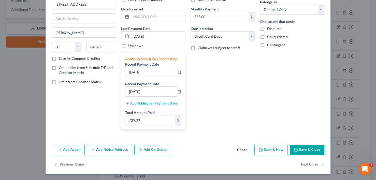
click at [307, 147] on button "Save & Close" at bounding box center [306, 150] width 35 height 11
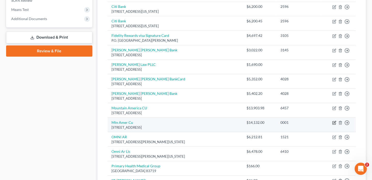
click at [335, 121] on icon "button" at bounding box center [334, 122] width 2 height 2
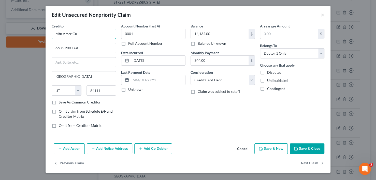
click at [95, 35] on input "Mtn Amer Cu" at bounding box center [84, 34] width 64 height 10
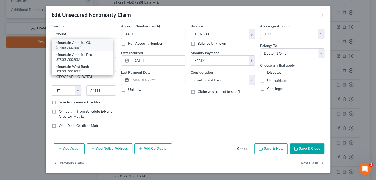
click at [89, 42] on div "Mountain America CU" at bounding box center [82, 42] width 53 height 5
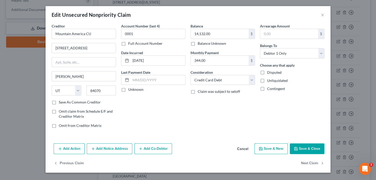
click at [306, 149] on button "Save & Close" at bounding box center [306, 148] width 35 height 11
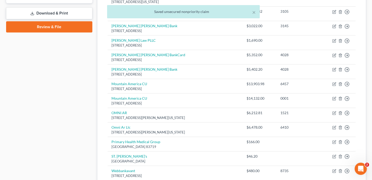
scroll to position [254, 0]
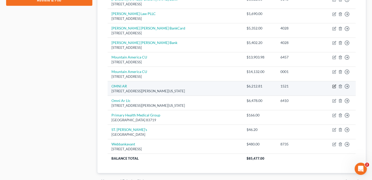
click at [333, 84] on icon "button" at bounding box center [334, 86] width 4 height 4
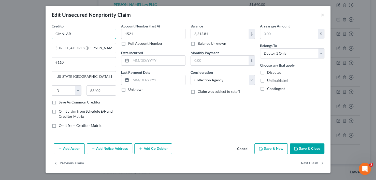
drag, startPoint x: 67, startPoint y: 34, endPoint x: 74, endPoint y: 34, distance: 6.6
click at [74, 34] on input "OMNI AR" at bounding box center [84, 34] width 64 height 10
click at [88, 32] on input "OMNI AR" at bounding box center [84, 34] width 64 height 10
click at [54, 62] on input "#110" at bounding box center [84, 62] width 64 height 10
click at [59, 101] on label "Save As Common Creditor" at bounding box center [80, 102] width 42 height 5
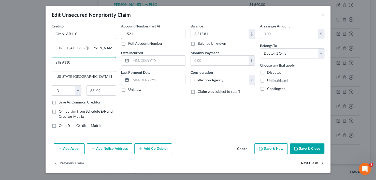
click at [61, 101] on input "Save As Common Creditor" at bounding box center [62, 101] width 3 height 3
click at [310, 148] on button "Save & Close" at bounding box center [306, 148] width 35 height 11
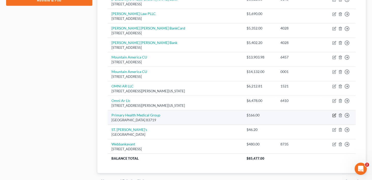
click at [333, 114] on icon "button" at bounding box center [334, 115] width 2 height 2
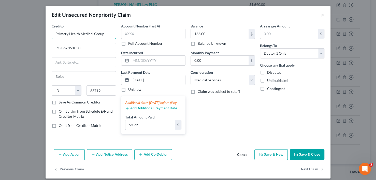
drag, startPoint x: 54, startPoint y: 34, endPoint x: 101, endPoint y: 36, distance: 47.1
click at [101, 36] on input "Primary Health Medical Group" at bounding box center [84, 34] width 64 height 10
click at [59, 101] on label "Save As Common Creditor" at bounding box center [80, 102] width 42 height 5
click at [61, 101] on input "Save As Common Creditor" at bounding box center [62, 101] width 3 height 3
click at [300, 156] on button "Save & Close" at bounding box center [306, 154] width 35 height 11
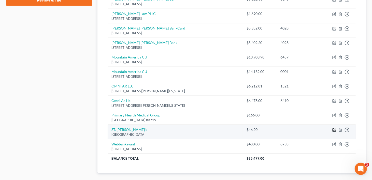
click at [334, 128] on icon "button" at bounding box center [334, 129] width 2 height 2
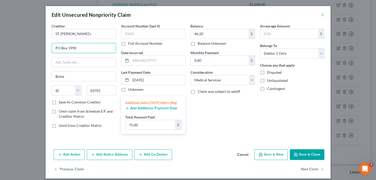
drag, startPoint x: 89, startPoint y: 47, endPoint x: 21, endPoint y: 54, distance: 67.9
click at [21, 54] on div "Edit Unsecured Nonpriority Claim × Creditor * ST. [PERSON_NAME]'s PO Box 1990 […" at bounding box center [188, 90] width 376 height 180
click at [99, 89] on input "83701" at bounding box center [101, 90] width 30 height 10
drag, startPoint x: 52, startPoint y: 102, endPoint x: 231, endPoint y: 118, distance: 179.6
click at [59, 102] on label "Save As Common Creditor" at bounding box center [80, 102] width 42 height 5
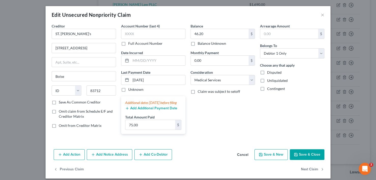
click at [61, 102] on input "Save As Common Creditor" at bounding box center [62, 101] width 3 height 3
click at [304, 159] on button "Save & Close" at bounding box center [306, 154] width 35 height 11
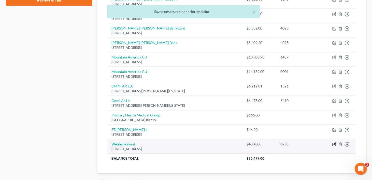
click at [334, 143] on icon "button" at bounding box center [334, 144] width 2 height 2
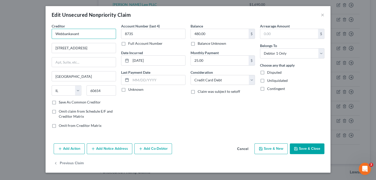
click at [102, 33] on input "Webbankavant" at bounding box center [84, 34] width 64 height 10
click at [59, 102] on label "Save As Common Creditor" at bounding box center [80, 102] width 42 height 5
click at [61, 102] on input "Save As Common Creditor" at bounding box center [62, 101] width 3 height 3
click at [300, 146] on button "Save & Close" at bounding box center [306, 148] width 35 height 11
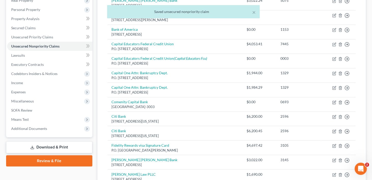
scroll to position [0, 0]
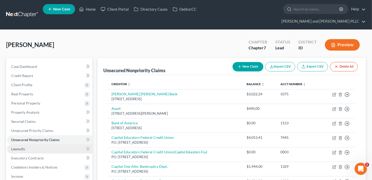
click at [22, 147] on span "Lawsuits" at bounding box center [18, 149] width 14 height 4
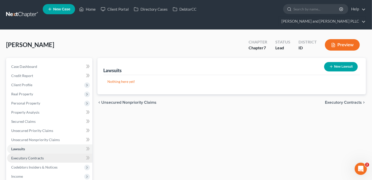
click at [31, 156] on span "Executory Contracts" at bounding box center [27, 158] width 33 height 4
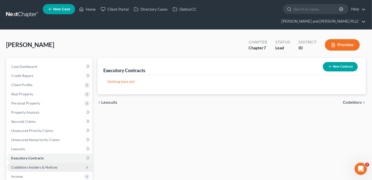
click at [28, 165] on span "Codebtors Insiders & Notices" at bounding box center [34, 167] width 46 height 4
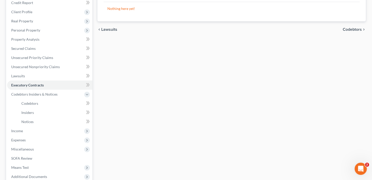
scroll to position [76, 0]
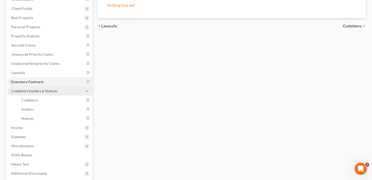
click at [34, 89] on span "Codebtors Insiders & Notices" at bounding box center [34, 91] width 46 height 4
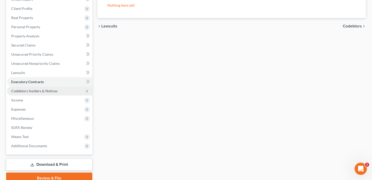
click at [26, 89] on span "Codebtors Insiders & Notices" at bounding box center [34, 91] width 46 height 4
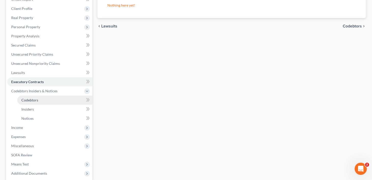
click at [30, 98] on span "Codebtors" at bounding box center [29, 100] width 17 height 4
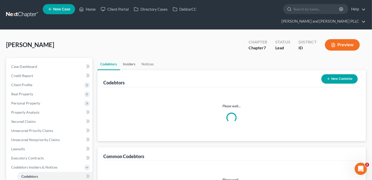
click at [126, 58] on link "Insiders" at bounding box center [129, 64] width 19 height 12
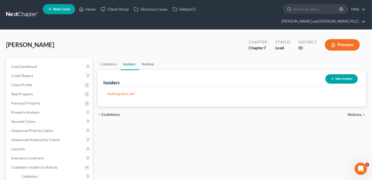
click at [150, 58] on link "Notices" at bounding box center [148, 64] width 18 height 12
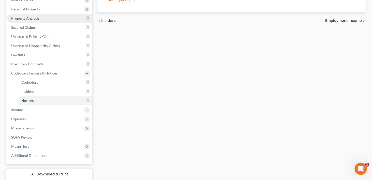
scroll to position [117, 0]
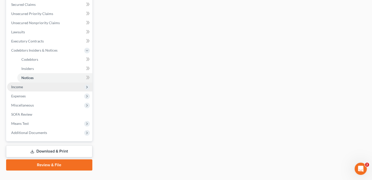
click at [21, 85] on span "Income" at bounding box center [17, 87] width 12 height 4
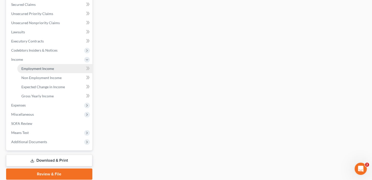
click at [38, 66] on span "Employment Income" at bounding box center [37, 68] width 33 height 4
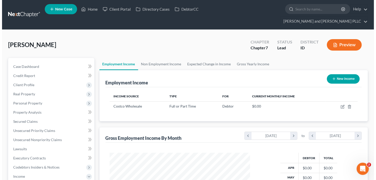
scroll to position [90, 151]
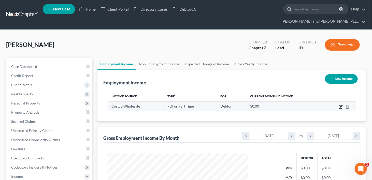
click at [340, 105] on icon "button" at bounding box center [340, 107] width 4 height 4
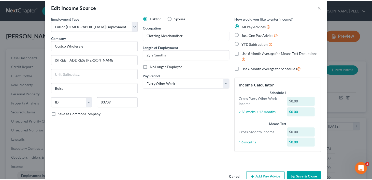
scroll to position [20, 0]
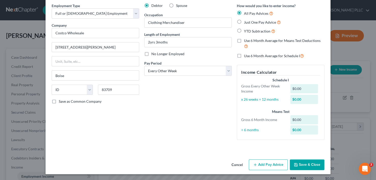
click at [237, 163] on button "Cancel" at bounding box center [236, 165] width 19 height 10
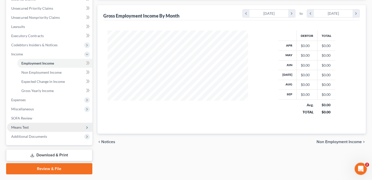
scroll to position [126, 0]
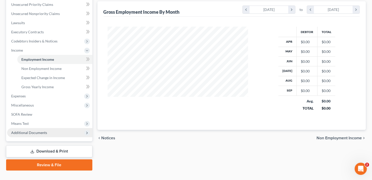
click at [29, 130] on span "Additional Documents" at bounding box center [29, 132] width 36 height 4
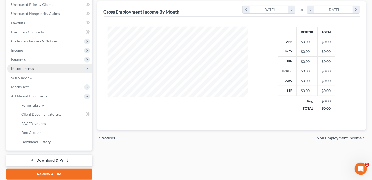
click at [21, 66] on span "Miscellaneous" at bounding box center [22, 68] width 23 height 4
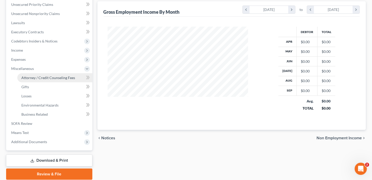
click at [41, 75] on span "Attorney / Credit Counseling Fees" at bounding box center [48, 77] width 54 height 4
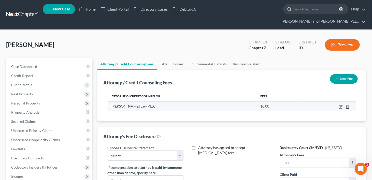
click at [348, 105] on icon "button" at bounding box center [347, 107] width 4 height 4
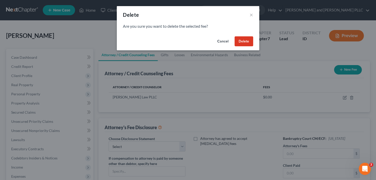
click at [242, 40] on button "Delete" at bounding box center [243, 41] width 19 height 10
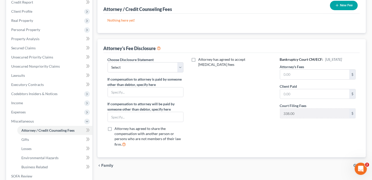
scroll to position [76, 0]
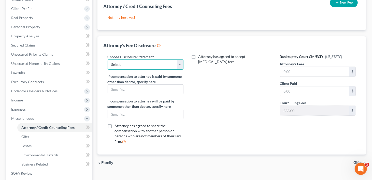
drag, startPoint x: 181, startPoint y: 53, endPoint x: 164, endPoint y: 57, distance: 17.9
click at [181, 59] on select "Select Chapter 7 Chapter 13" at bounding box center [145, 64] width 76 height 10
click at [107, 59] on select "Select Chapter 7 Chapter 13" at bounding box center [145, 64] width 76 height 10
click at [307, 67] on input "text" at bounding box center [314, 72] width 69 height 10
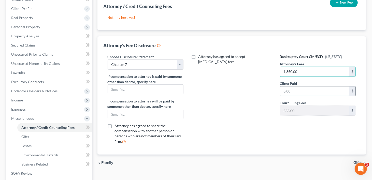
click at [296, 86] on input "text" at bounding box center [314, 91] width 69 height 10
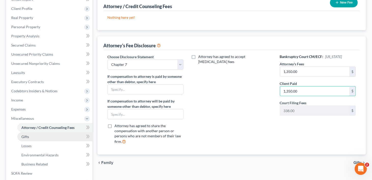
click at [22, 132] on link "Gifts" at bounding box center [54, 136] width 75 height 9
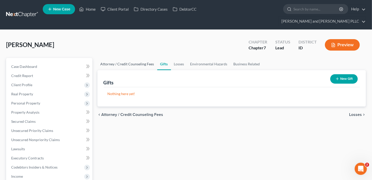
click at [117, 58] on link "Attorney / Credit Counseling Fees" at bounding box center [127, 64] width 60 height 12
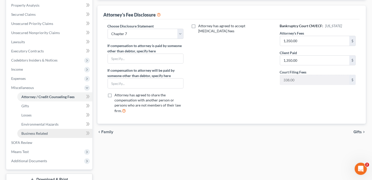
scroll to position [135, 0]
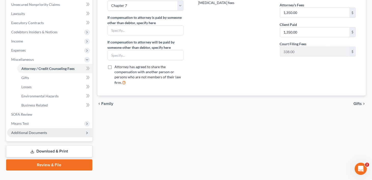
click at [27, 130] on span "Additional Documents" at bounding box center [29, 132] width 36 height 4
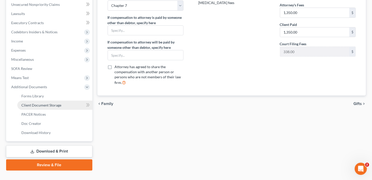
click at [36, 103] on span "Client Document Storage" at bounding box center [41, 105] width 40 height 4
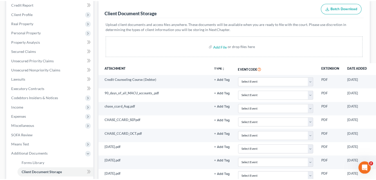
scroll to position [76, 0]
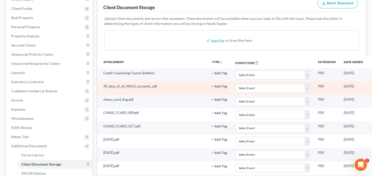
click at [374, 86] on circle "button" at bounding box center [374, 86] width 1 height 1
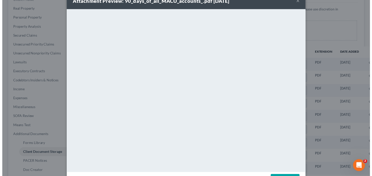
scroll to position [0, 0]
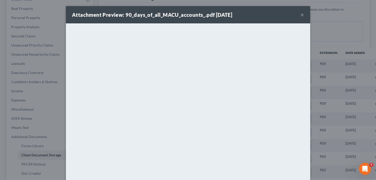
click at [301, 14] on button "×" at bounding box center [302, 15] width 4 height 6
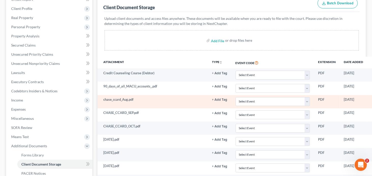
click at [373, 99] on icon "button" at bounding box center [375, 100] width 4 height 3
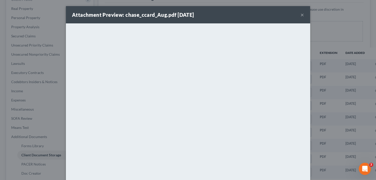
click at [300, 16] on button "×" at bounding box center [302, 15] width 4 height 6
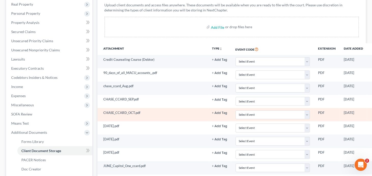
scroll to position [127, 0]
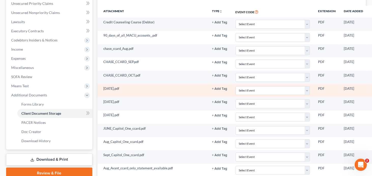
click at [373, 87] on icon "button" at bounding box center [375, 89] width 4 height 4
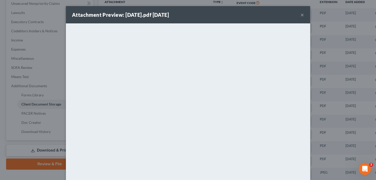
click at [300, 14] on button "×" at bounding box center [302, 15] width 4 height 6
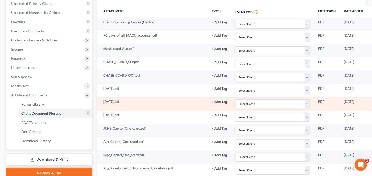
click at [373, 101] on icon "button" at bounding box center [375, 102] width 4 height 3
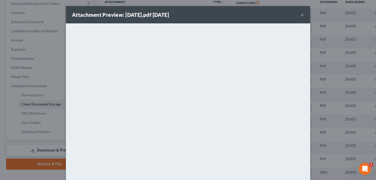
click at [302, 16] on div "Attachment Preview: [DATE].pdf [DATE] ×" at bounding box center [188, 14] width 244 height 17
click at [300, 13] on button "×" at bounding box center [302, 15] width 4 height 6
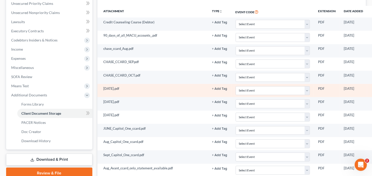
click at [374, 88] on circle "button" at bounding box center [374, 88] width 1 height 1
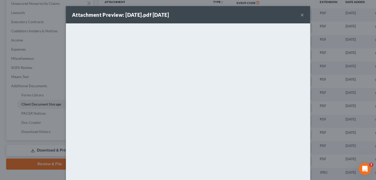
click at [300, 15] on button "×" at bounding box center [302, 15] width 4 height 6
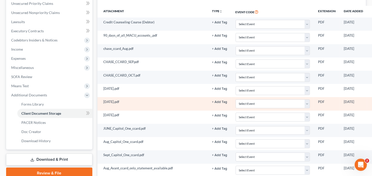
click at [374, 102] on circle "button" at bounding box center [374, 102] width 1 height 1
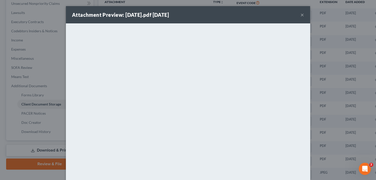
click at [300, 15] on button "×" at bounding box center [302, 15] width 4 height 6
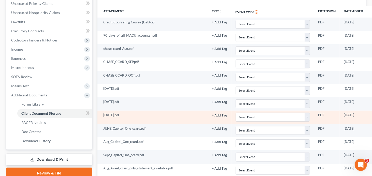
click at [373, 114] on icon "button" at bounding box center [375, 115] width 4 height 3
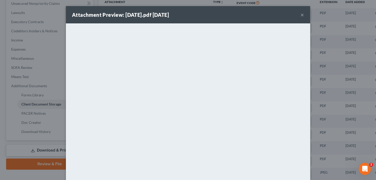
click at [301, 14] on button "×" at bounding box center [302, 15] width 4 height 6
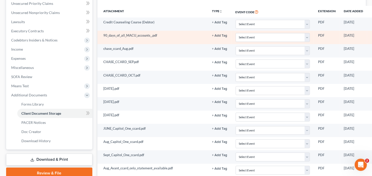
click at [374, 35] on circle "button" at bounding box center [374, 35] width 1 height 1
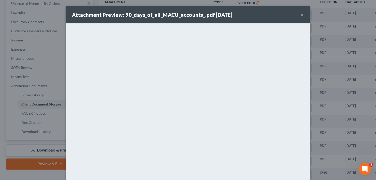
click at [301, 12] on button "×" at bounding box center [302, 15] width 4 height 6
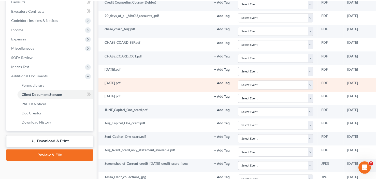
scroll to position [203, 0]
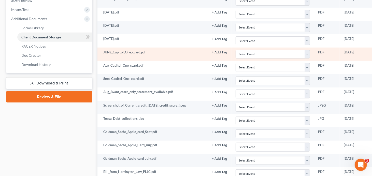
click at [373, 50] on icon "button" at bounding box center [375, 52] width 4 height 4
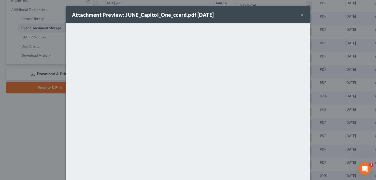
click at [300, 13] on button "×" at bounding box center [302, 15] width 4 height 6
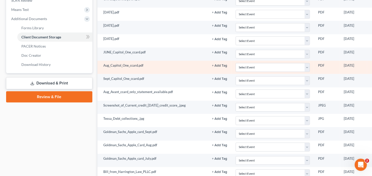
click at [374, 65] on circle "button" at bounding box center [374, 65] width 1 height 1
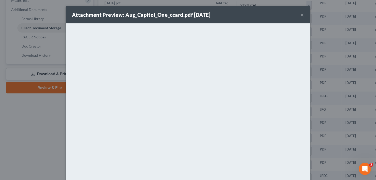
click at [300, 14] on button "×" at bounding box center [302, 15] width 4 height 6
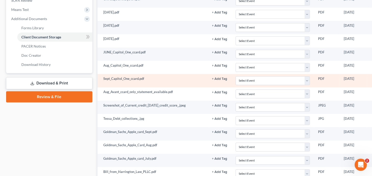
click at [373, 77] on icon "button" at bounding box center [375, 79] width 4 height 4
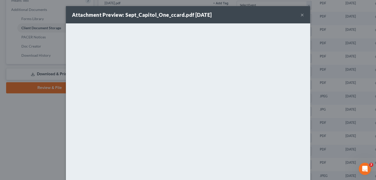
click at [300, 16] on button "×" at bounding box center [302, 15] width 4 height 6
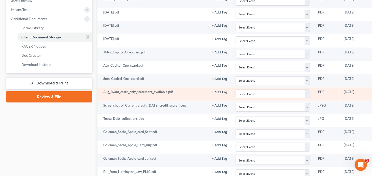
click at [373, 90] on icon "button" at bounding box center [375, 92] width 4 height 4
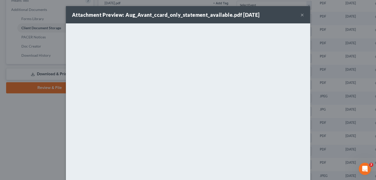
click at [300, 14] on button "×" at bounding box center [302, 15] width 4 height 6
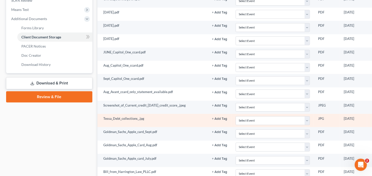
click at [373, 117] on icon "button" at bounding box center [375, 119] width 4 height 4
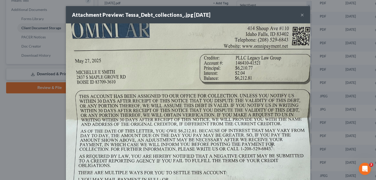
scroll to position [0, 0]
click at [300, 14] on button "×" at bounding box center [302, 15] width 4 height 6
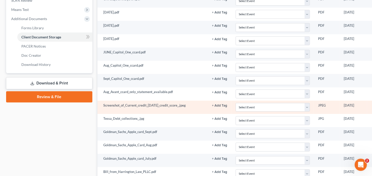
click at [373, 103] on icon "button" at bounding box center [375, 105] width 4 height 4
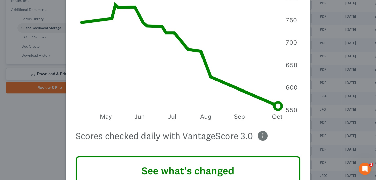
scroll to position [286, 0]
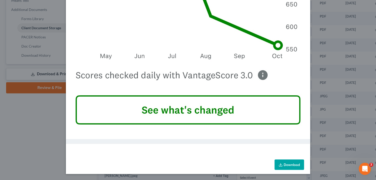
click at [289, 164] on link "Download" at bounding box center [288, 164] width 29 height 11
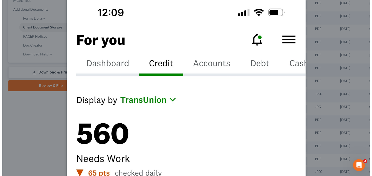
scroll to position [0, 0]
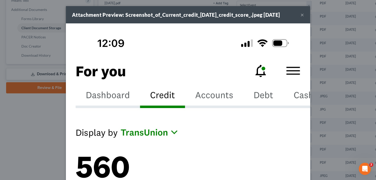
drag, startPoint x: 212, startPoint y: 52, endPoint x: 300, endPoint y: 13, distance: 96.7
click at [300, 13] on button "×" at bounding box center [302, 15] width 4 height 6
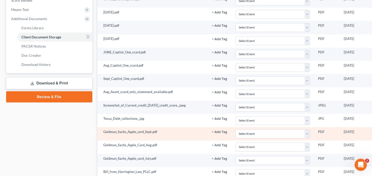
scroll to position [229, 0]
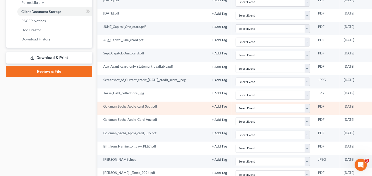
click at [374, 106] on circle "button" at bounding box center [374, 106] width 1 height 1
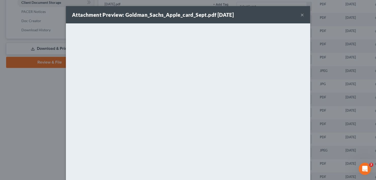
click at [300, 15] on button "×" at bounding box center [302, 15] width 4 height 6
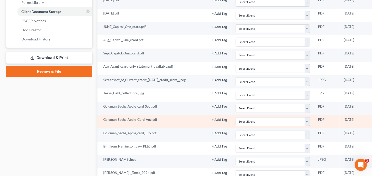
click at [374, 119] on circle "button" at bounding box center [374, 119] width 1 height 1
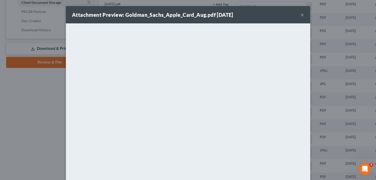
click at [300, 14] on button "×" at bounding box center [302, 15] width 4 height 6
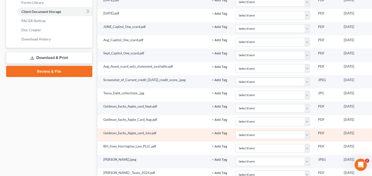
click at [373, 131] on icon "button" at bounding box center [375, 133] width 4 height 4
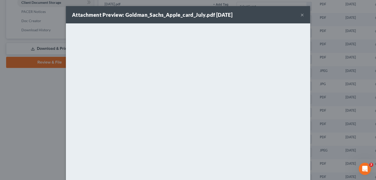
click at [300, 15] on button "×" at bounding box center [302, 15] width 4 height 6
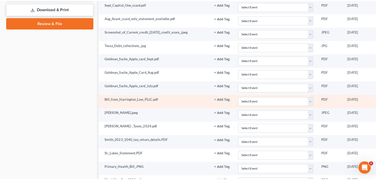
scroll to position [280, 0]
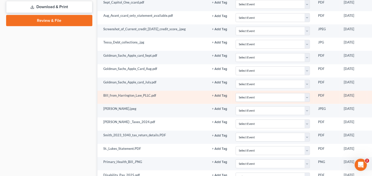
drag, startPoint x: 166, startPoint y: 85, endPoint x: 357, endPoint y: 83, distance: 190.3
click at [166, 91] on td "Bill_from_Harrington_Law_PLLC.pdf" at bounding box center [152, 97] width 111 height 13
click at [374, 95] on circle "button" at bounding box center [374, 95] width 1 height 1
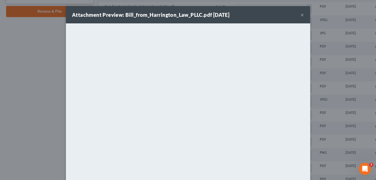
click at [300, 15] on button "×" at bounding box center [302, 15] width 4 height 6
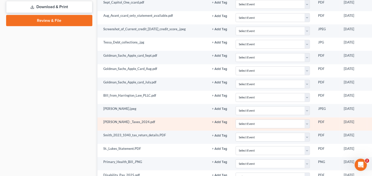
drag, startPoint x: 163, startPoint y: 110, endPoint x: 358, endPoint y: 112, distance: 194.7
click at [163, 117] on td "[PERSON_NAME]-_Taxes_2024.pdf" at bounding box center [152, 123] width 111 height 13
click at [373, 120] on icon "button" at bounding box center [375, 122] width 4 height 4
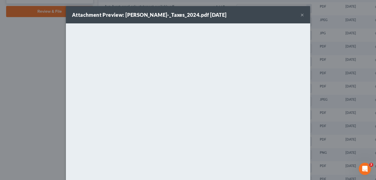
click at [301, 14] on button "×" at bounding box center [302, 15] width 4 height 6
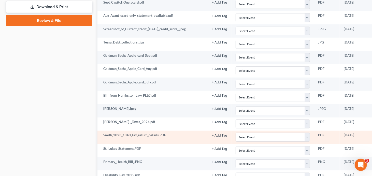
click at [373, 133] on icon "button" at bounding box center [375, 135] width 4 height 4
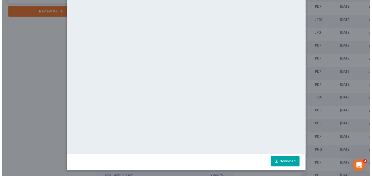
scroll to position [0, 0]
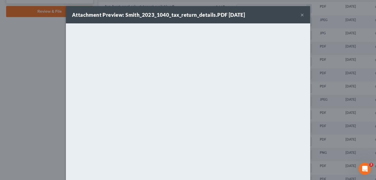
click at [300, 13] on button "×" at bounding box center [302, 15] width 4 height 6
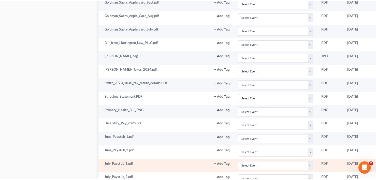
scroll to position [330, 0]
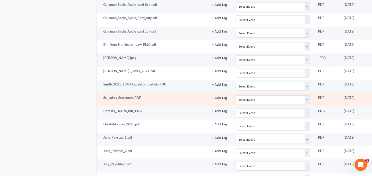
click at [373, 96] on icon "button" at bounding box center [375, 98] width 4 height 4
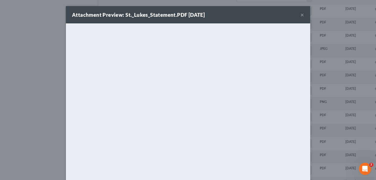
click at [300, 16] on button "×" at bounding box center [302, 15] width 4 height 6
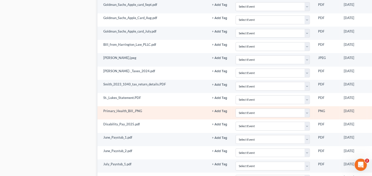
click at [373, 109] on icon "button" at bounding box center [375, 111] width 4 height 4
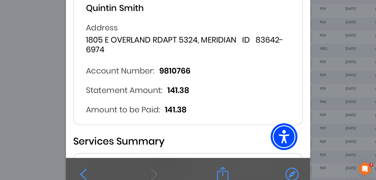
scroll to position [396, 0]
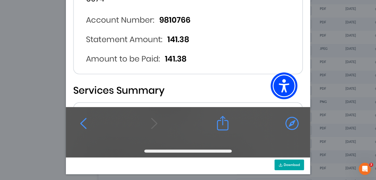
click at [291, 161] on link "Download" at bounding box center [288, 164] width 29 height 11
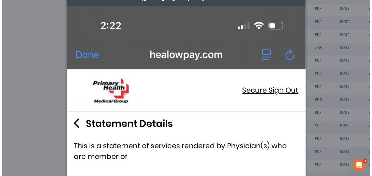
scroll to position [0, 0]
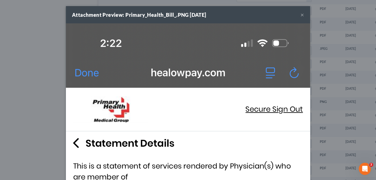
click at [300, 15] on button "×" at bounding box center [302, 15] width 4 height 6
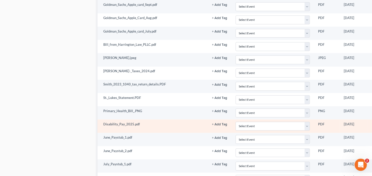
click at [374, 124] on circle "button" at bounding box center [374, 124] width 1 height 1
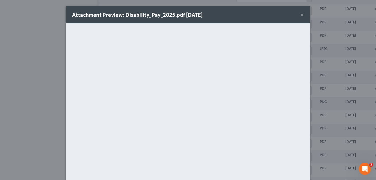
click at [300, 14] on button "×" at bounding box center [302, 15] width 4 height 6
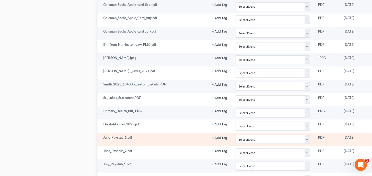
click at [373, 136] on icon "button" at bounding box center [375, 138] width 4 height 4
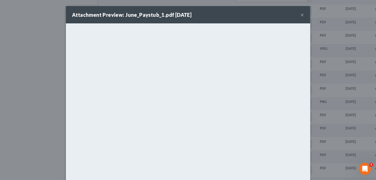
click at [301, 14] on button "×" at bounding box center [302, 15] width 4 height 6
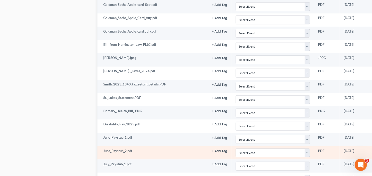
click at [373, 150] on icon "button" at bounding box center [375, 151] width 4 height 3
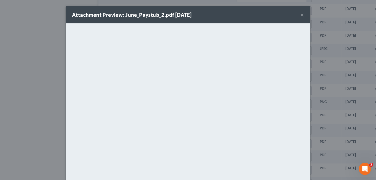
click at [300, 15] on button "×" at bounding box center [302, 15] width 4 height 6
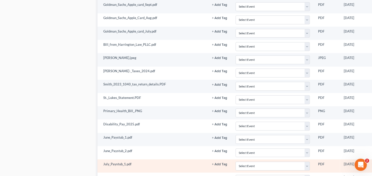
click at [373, 162] on icon "button" at bounding box center [375, 164] width 4 height 4
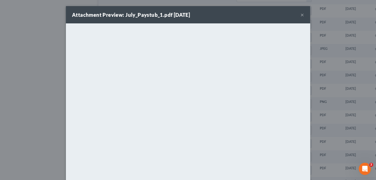
click at [300, 14] on button "×" at bounding box center [302, 15] width 4 height 6
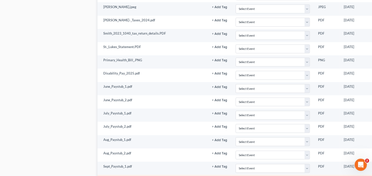
scroll to position [407, 0]
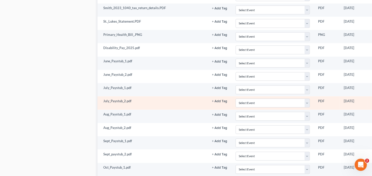
click at [373, 100] on icon "button" at bounding box center [375, 101] width 4 height 3
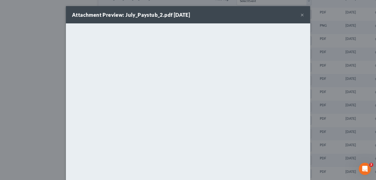
click at [300, 14] on button "×" at bounding box center [302, 15] width 4 height 6
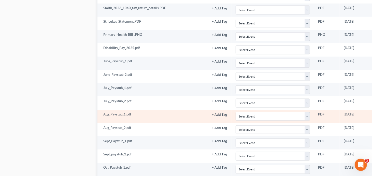
click at [373, 113] on icon "button" at bounding box center [375, 115] width 4 height 4
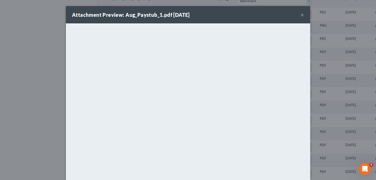
click at [300, 13] on button "×" at bounding box center [302, 15] width 4 height 6
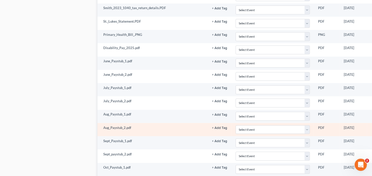
click at [373, 127] on icon "button" at bounding box center [375, 128] width 4 height 3
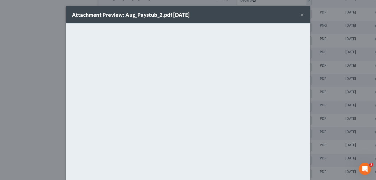
click at [300, 13] on button "×" at bounding box center [302, 15] width 4 height 6
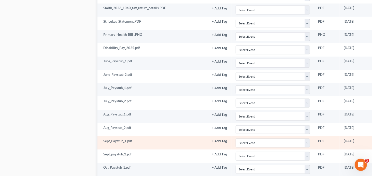
click at [373, 139] on icon "button" at bounding box center [375, 141] width 4 height 4
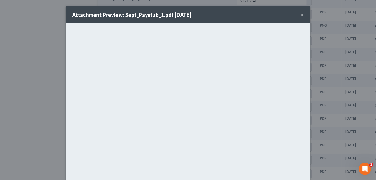
click at [300, 15] on button "×" at bounding box center [302, 15] width 4 height 6
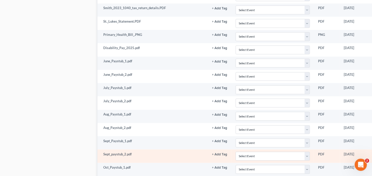
click at [374, 154] on circle "button" at bounding box center [374, 154] width 1 height 1
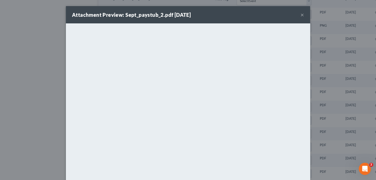
click at [300, 13] on button "×" at bounding box center [302, 15] width 4 height 6
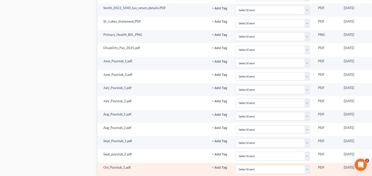
click at [374, 167] on circle "button" at bounding box center [374, 167] width 1 height 1
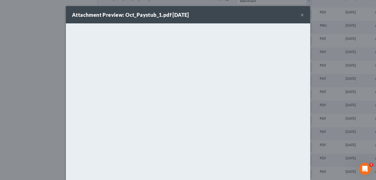
click at [301, 15] on button "×" at bounding box center [302, 15] width 4 height 6
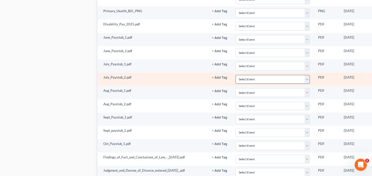
scroll to position [457, 0]
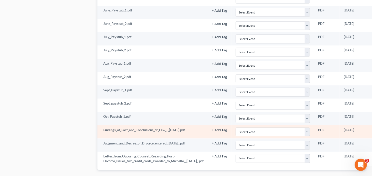
click at [373, 128] on icon "button" at bounding box center [375, 130] width 4 height 4
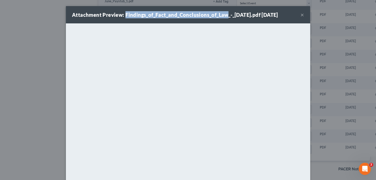
drag, startPoint x: 122, startPoint y: 14, endPoint x: 223, endPoint y: 14, distance: 100.6
click at [223, 14] on strong "Attachment Preview: Findings_of_Fact_and_Conclusions_of_Law_-_[DATE].pdf [DATE]" at bounding box center [175, 15] width 206 height 6
copy strong "Findings_of_Fact_and_Conclusions_of_Law"
click at [300, 15] on button "×" at bounding box center [302, 15] width 4 height 6
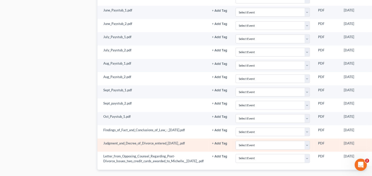
click at [374, 143] on circle "button" at bounding box center [374, 143] width 1 height 1
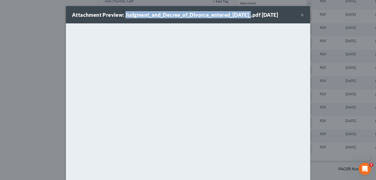
drag, startPoint x: 123, startPoint y: 15, endPoint x: 246, endPoint y: 16, distance: 123.8
click at [246, 16] on strong "Attachment Preview: Judgment_and_Decree_of_Divorce_entered_[DATE]_.pdf [DATE]" at bounding box center [175, 15] width 206 height 6
copy strong "Judgment_and_Decree_of_Divorce_entered_[DATE]"
click at [300, 15] on button "×" at bounding box center [302, 15] width 4 height 6
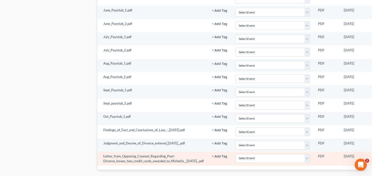
click at [374, 156] on circle "button" at bounding box center [374, 156] width 1 height 1
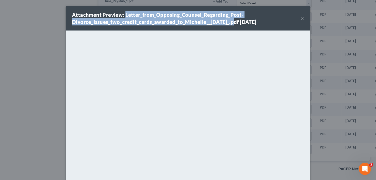
drag, startPoint x: 122, startPoint y: 14, endPoint x: 231, endPoint y: 22, distance: 108.8
click at [231, 22] on strong "Attachment Preview: Letter_from_Opposing_Counsel_Regarding_Post-Divorce_Issues_…" at bounding box center [164, 18] width 184 height 13
copy strong "Letter_from_Opposing_Counsel_Regarding_Post-Divorce_Issues_two_credit_cards_awa…"
click at [300, 19] on button "×" at bounding box center [302, 18] width 4 height 6
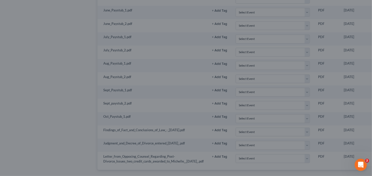
click at [300, 19] on div at bounding box center [186, 88] width 372 height 176
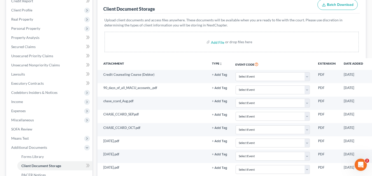
scroll to position [0, 0]
